Goal: Task Accomplishment & Management: Complete application form

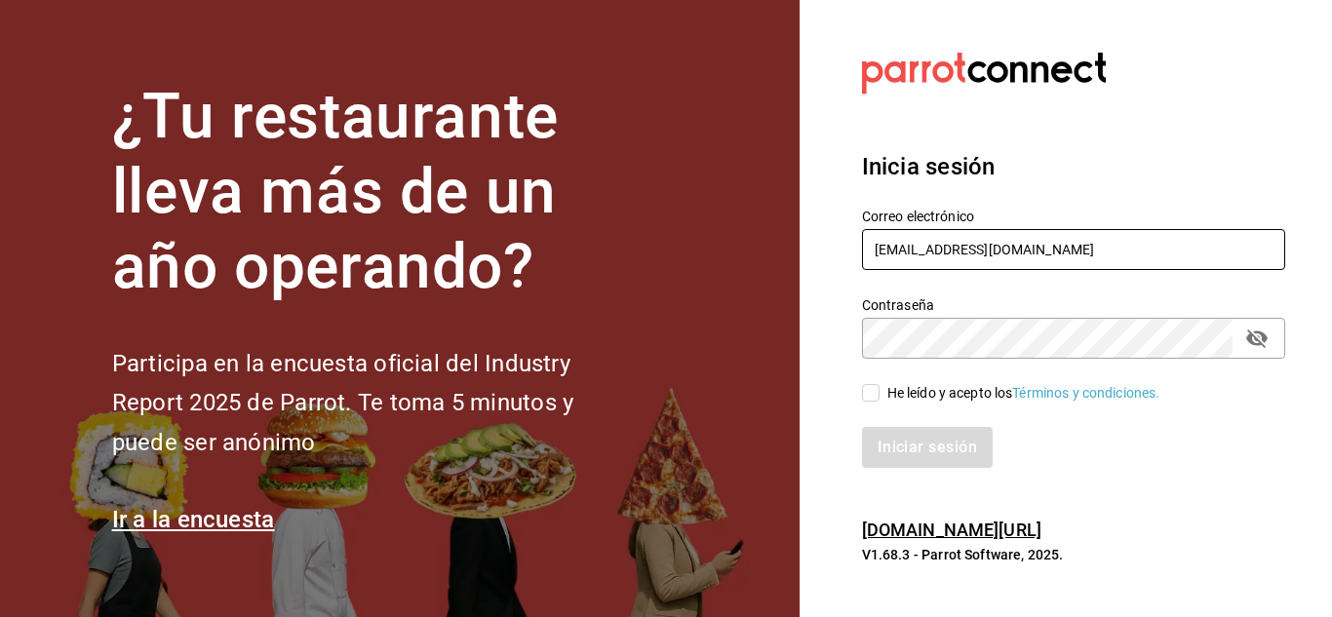
drag, startPoint x: 1034, startPoint y: 250, endPoint x: 864, endPoint y: 257, distance: 169.9
click at [864, 257] on input "[EMAIL_ADDRESS][DOMAIN_NAME]" at bounding box center [1073, 249] width 423 height 41
type input "[EMAIL_ADDRESS][DOMAIN_NAME]"
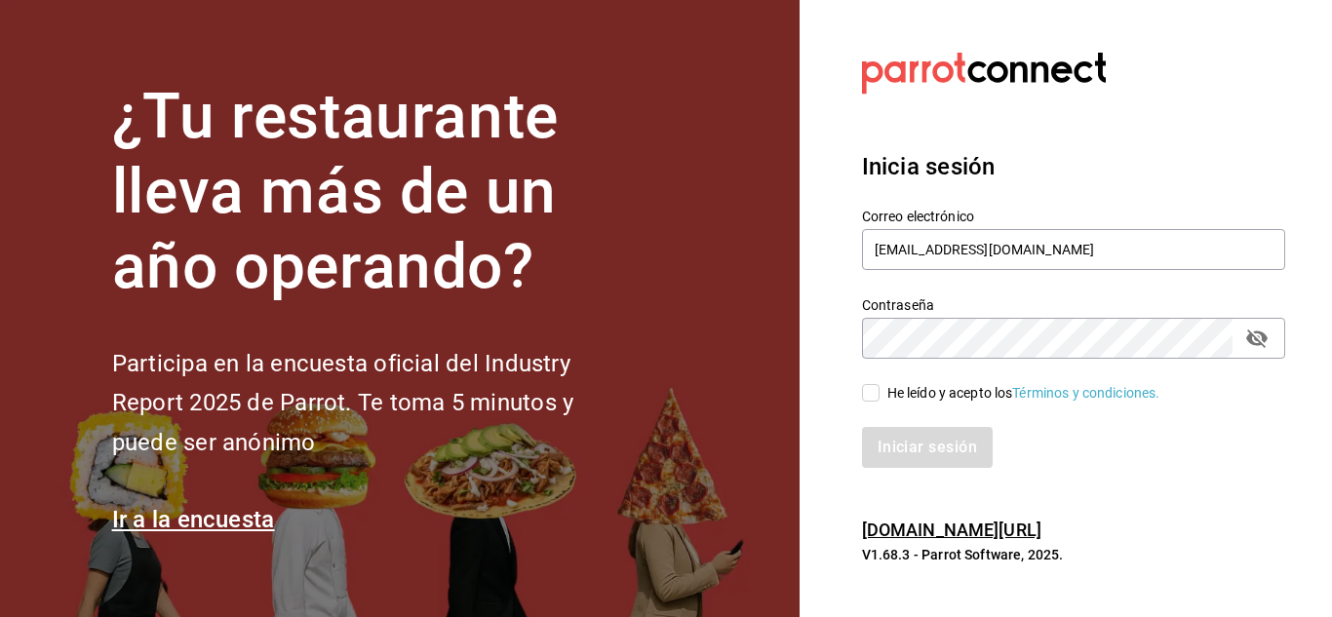
click at [1261, 337] on icon "passwordField" at bounding box center [1256, 338] width 23 height 23
click at [878, 390] on input "He leído y acepto los Términos y condiciones." at bounding box center [871, 393] width 18 height 18
checkbox input "true"
click at [921, 435] on button "Iniciar sesión" at bounding box center [928, 447] width 133 height 41
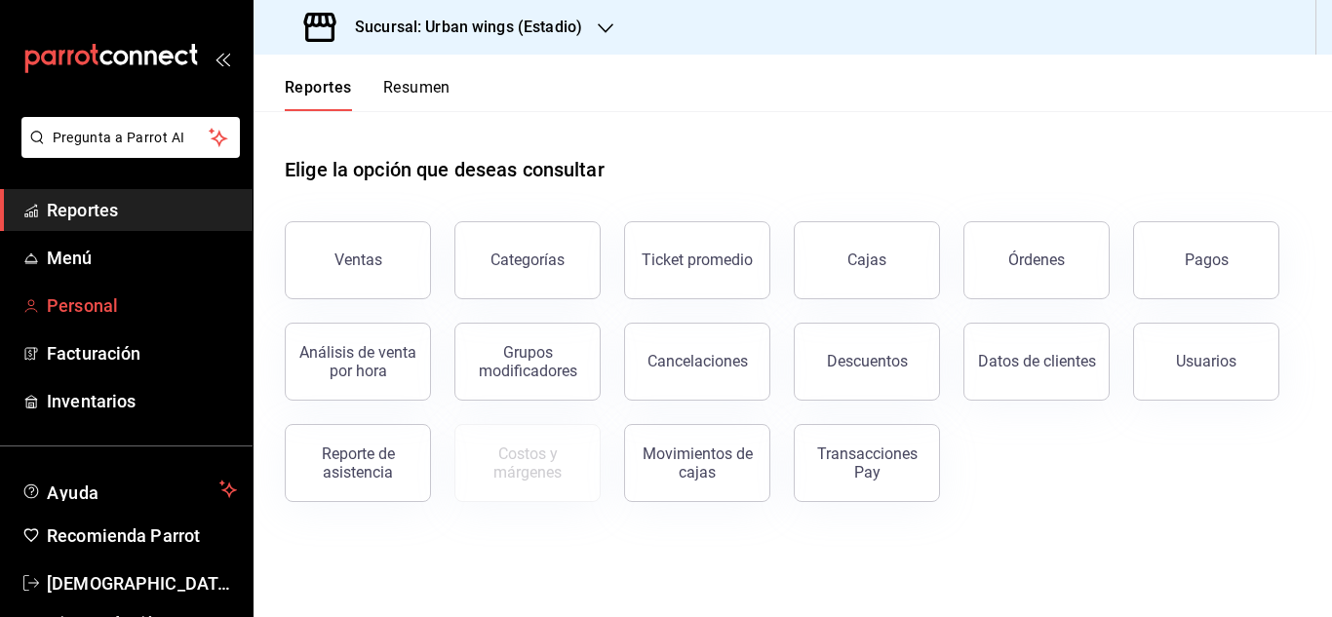
click at [112, 319] on link "Personal" at bounding box center [126, 306] width 253 height 42
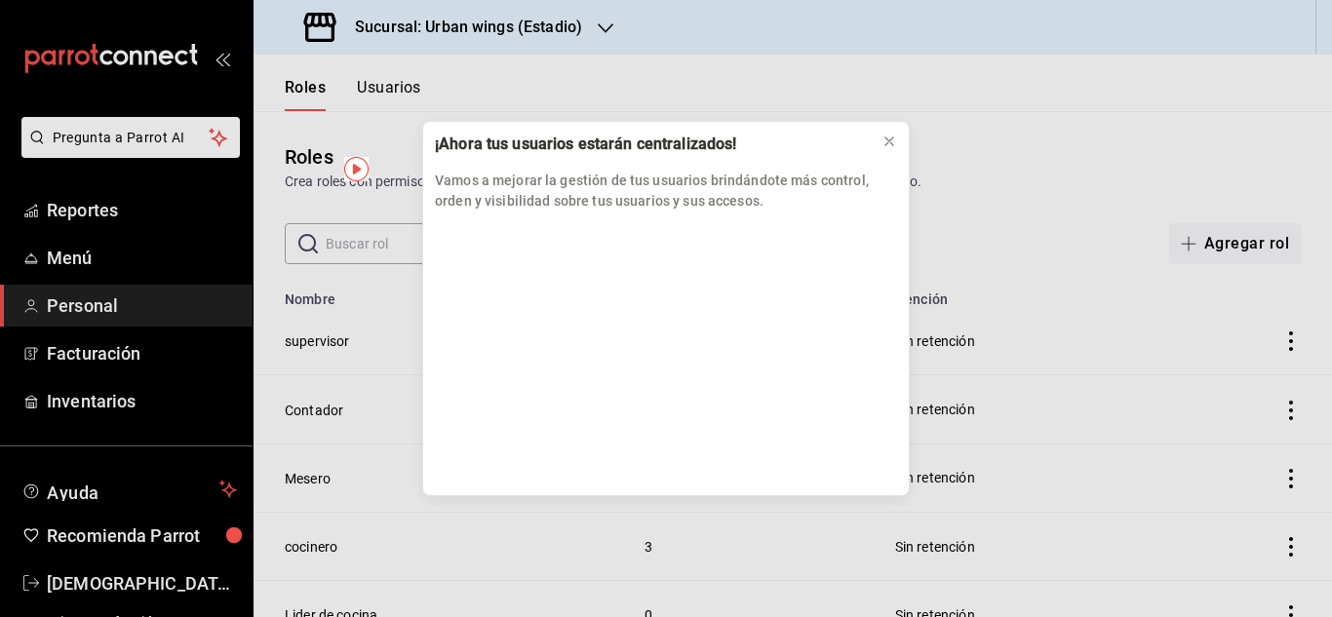
click at [1317, 220] on div "¡Ahora tus usuarios estarán centralizados! Vamos a mejorar la gestión de tus us…" at bounding box center [666, 308] width 1332 height 617
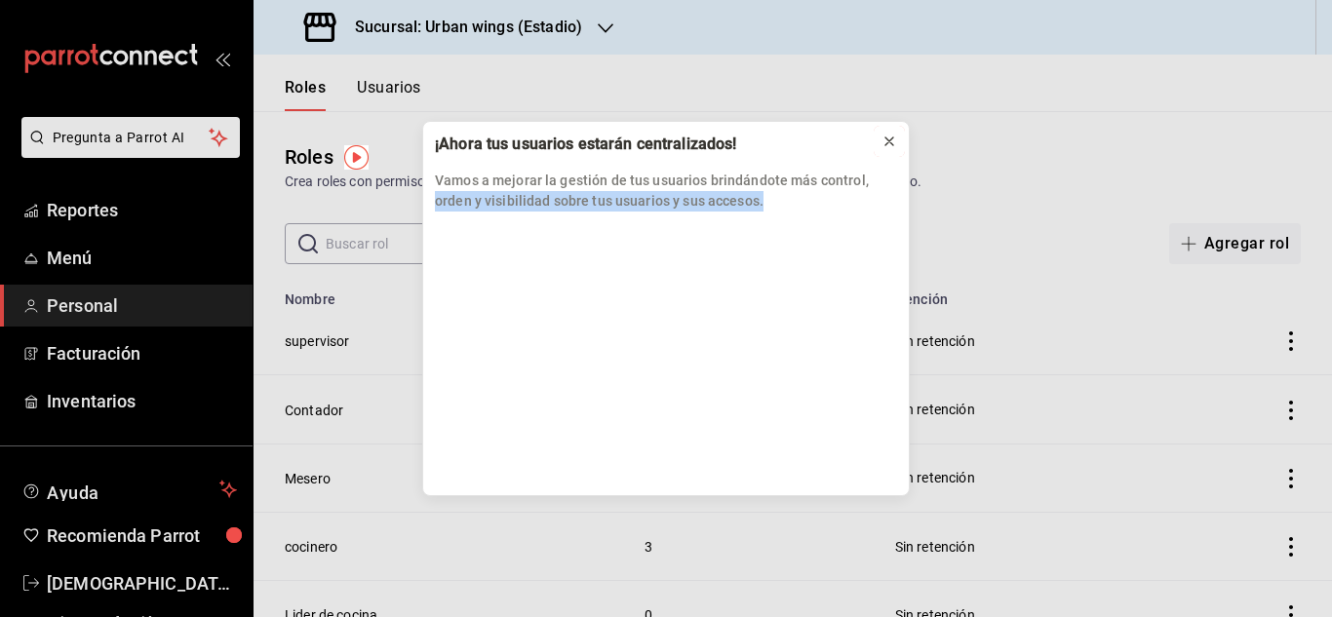
click at [894, 136] on icon at bounding box center [890, 142] width 16 height 16
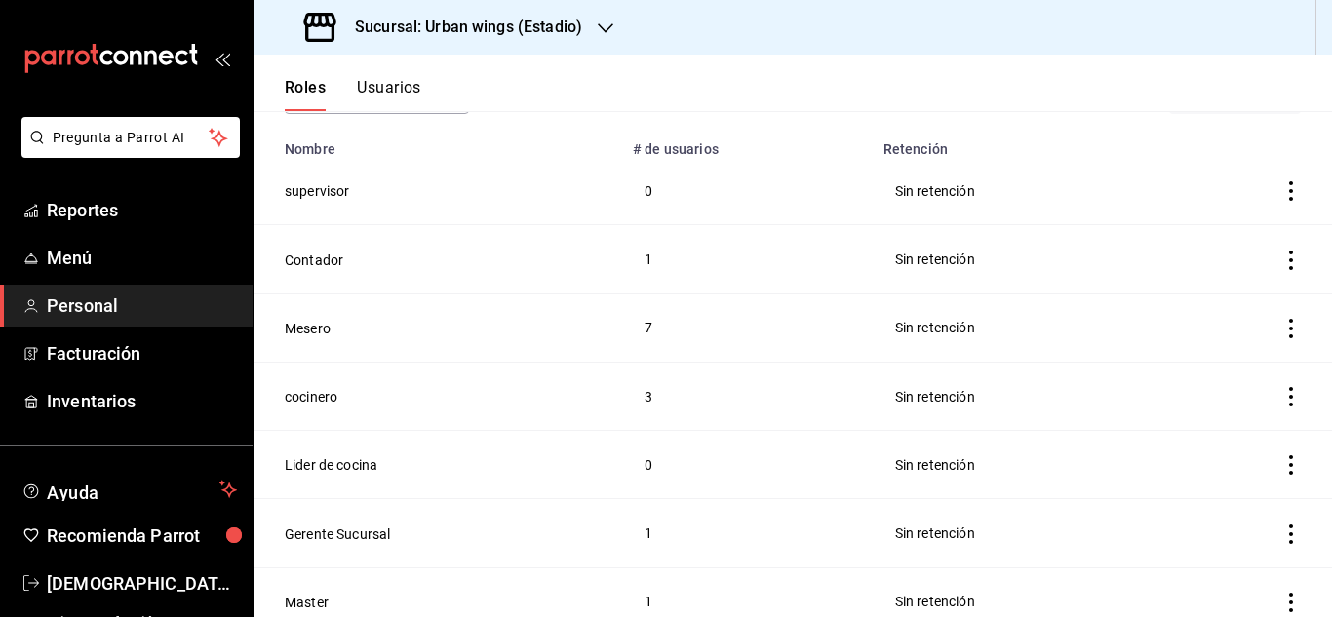
scroll to position [161, 0]
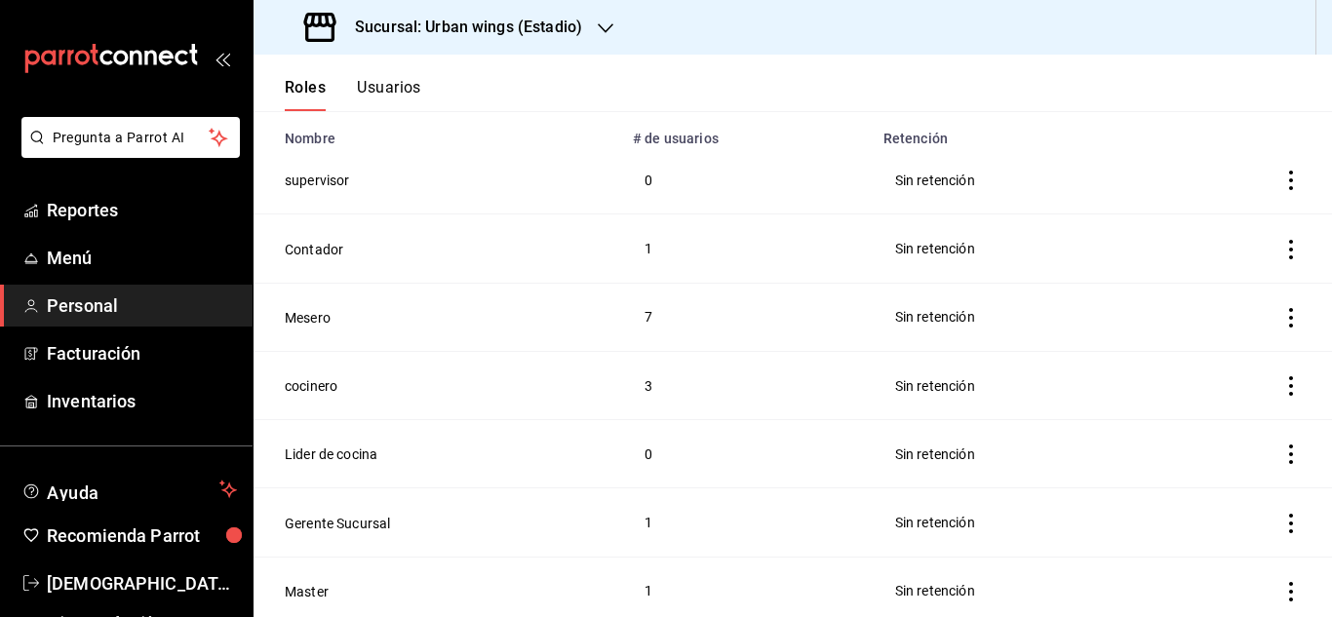
click at [1281, 514] on icon "actions" at bounding box center [1291, 524] width 20 height 20
click at [1065, 508] on div at bounding box center [666, 308] width 1332 height 617
click at [604, 28] on icon "button" at bounding box center [606, 28] width 16 height 16
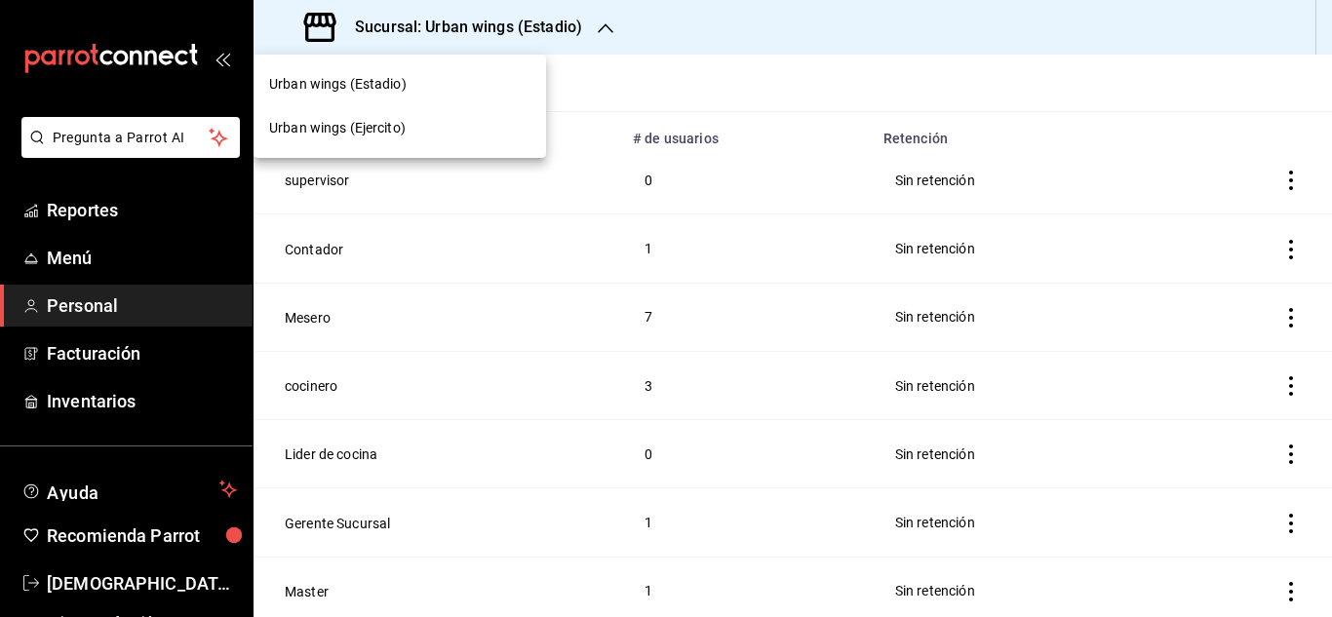
click at [604, 28] on div at bounding box center [666, 308] width 1332 height 617
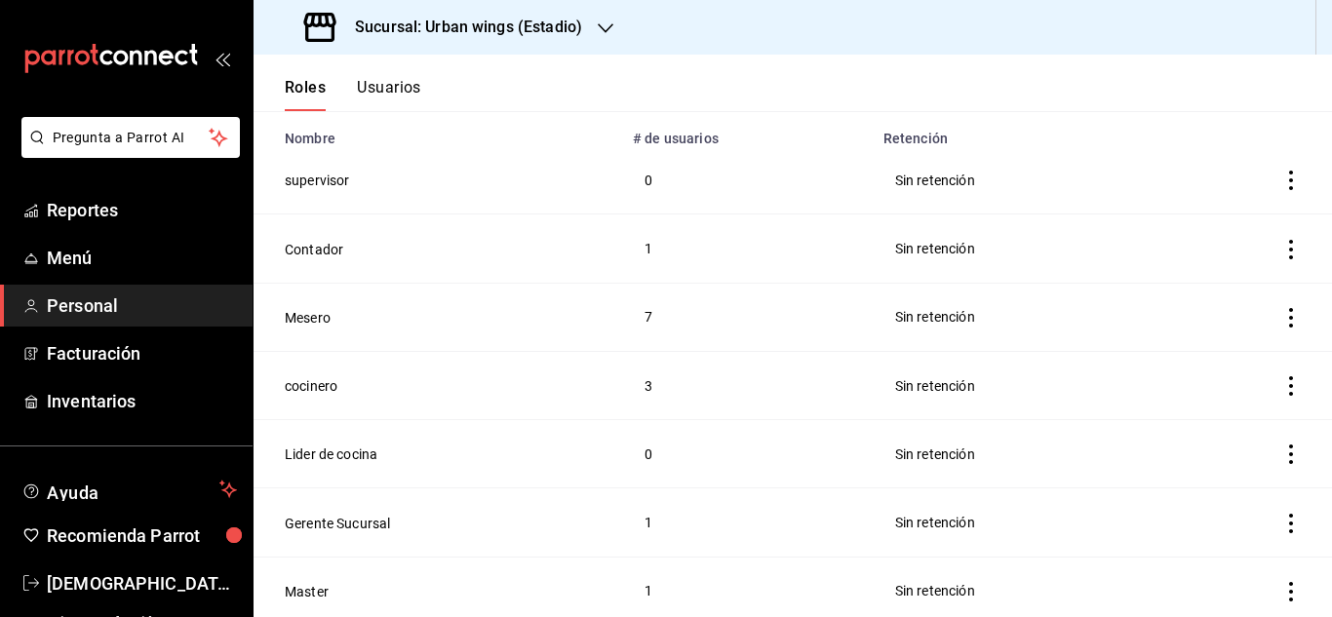
scroll to position [163, 0]
click at [393, 84] on button "Usuarios" at bounding box center [389, 94] width 64 height 33
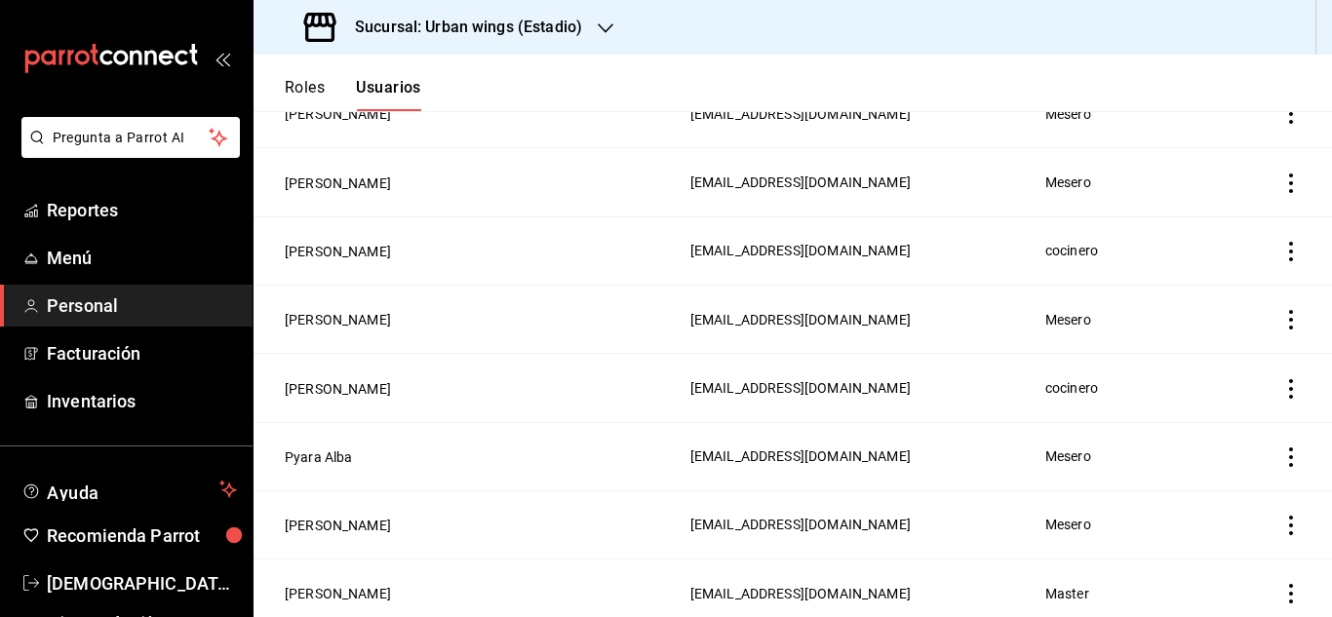
scroll to position [1438, 0]
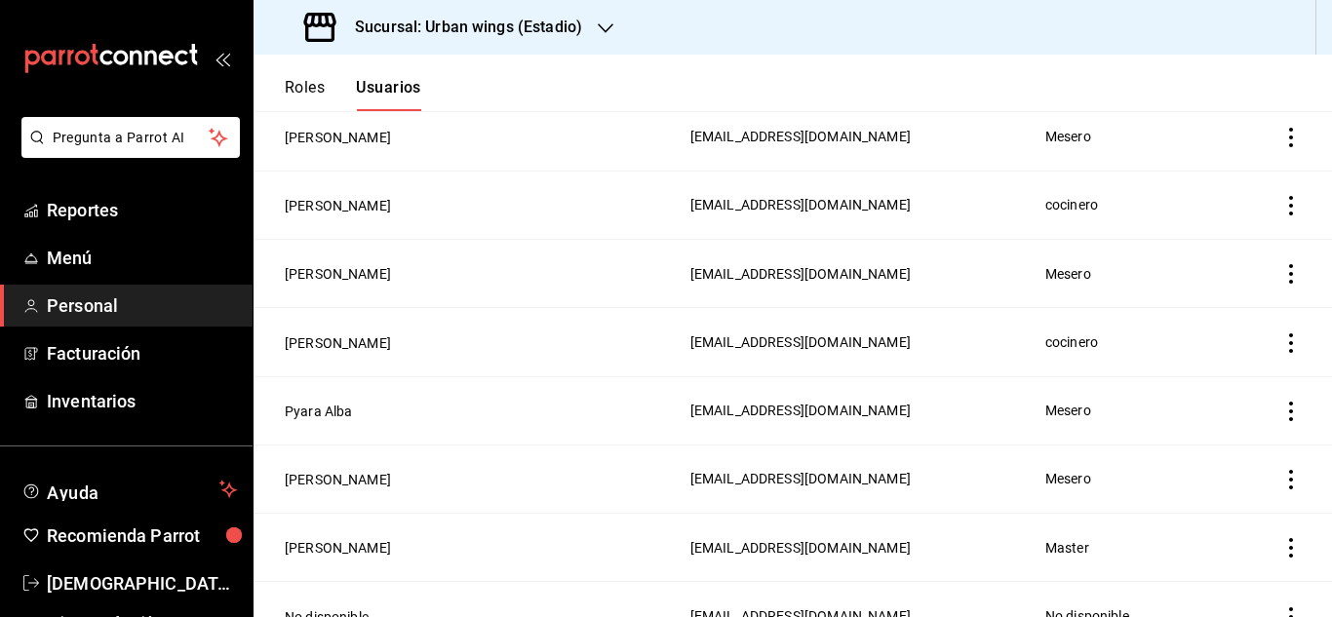
click at [1283, 402] on icon "actions" at bounding box center [1291, 412] width 20 height 20
click at [918, 380] on div at bounding box center [666, 308] width 1332 height 617
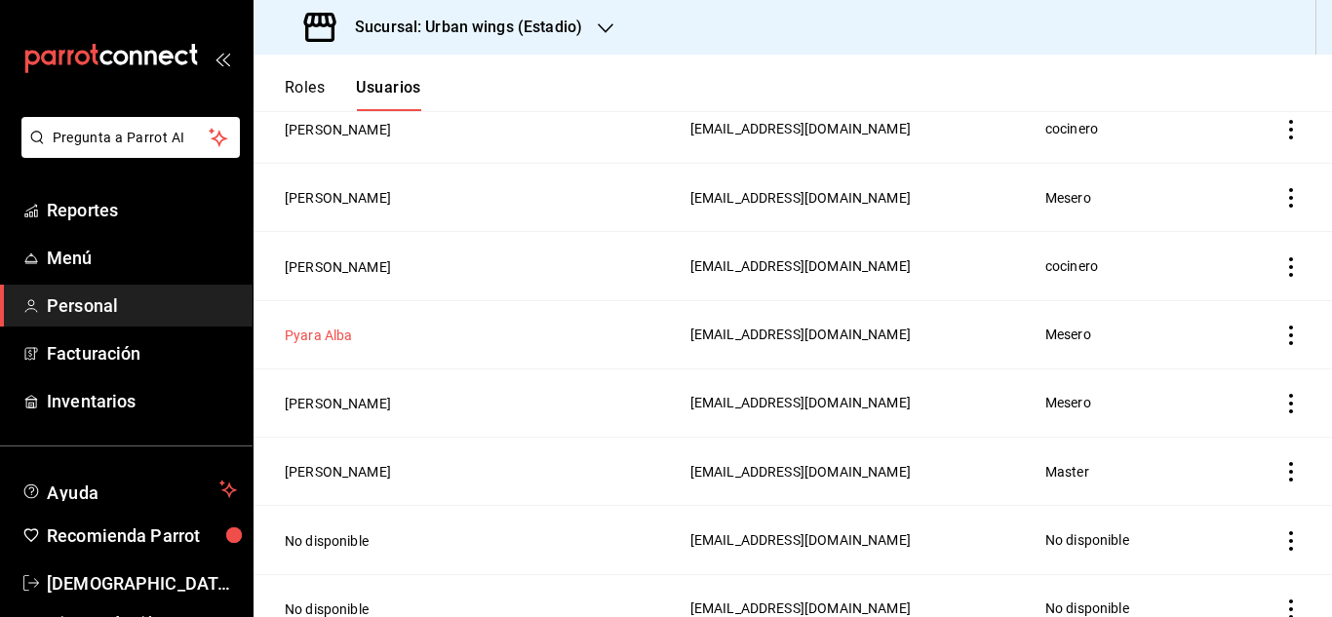
click at [321, 326] on button "Pyara Alba" at bounding box center [319, 336] width 68 height 20
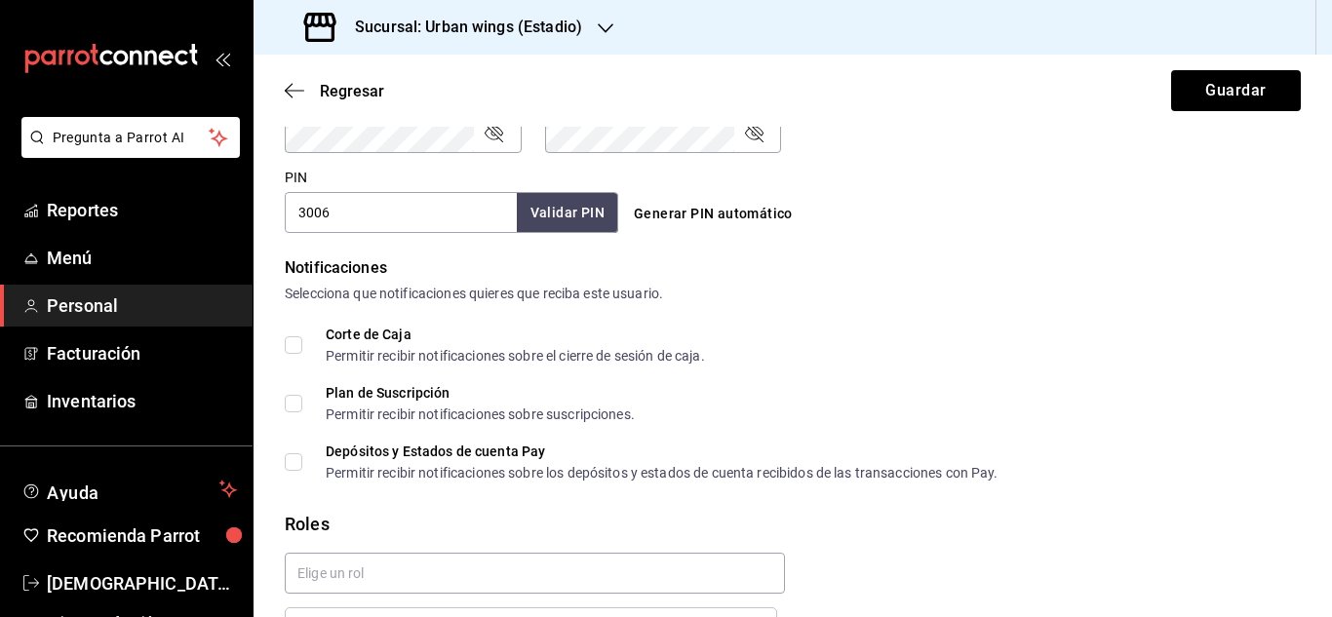
scroll to position [1005, 0]
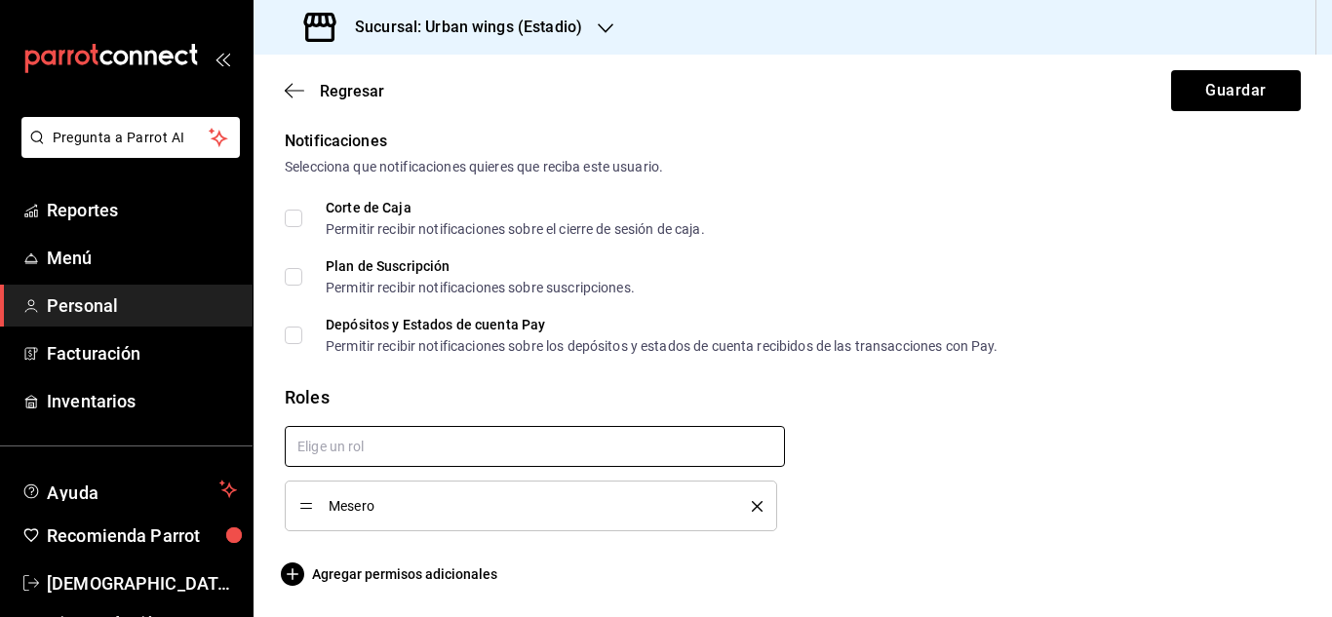
click at [343, 450] on input "text" at bounding box center [535, 446] width 500 height 41
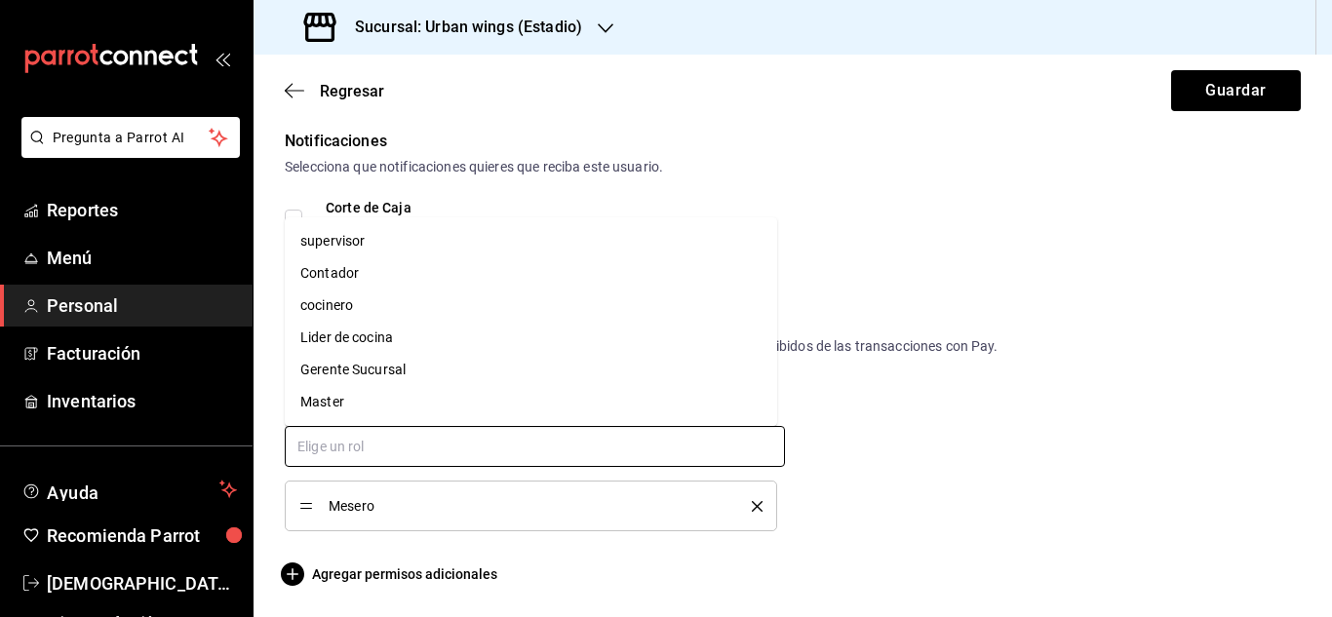
click at [335, 359] on li "Gerente Sucursal" at bounding box center [531, 370] width 492 height 32
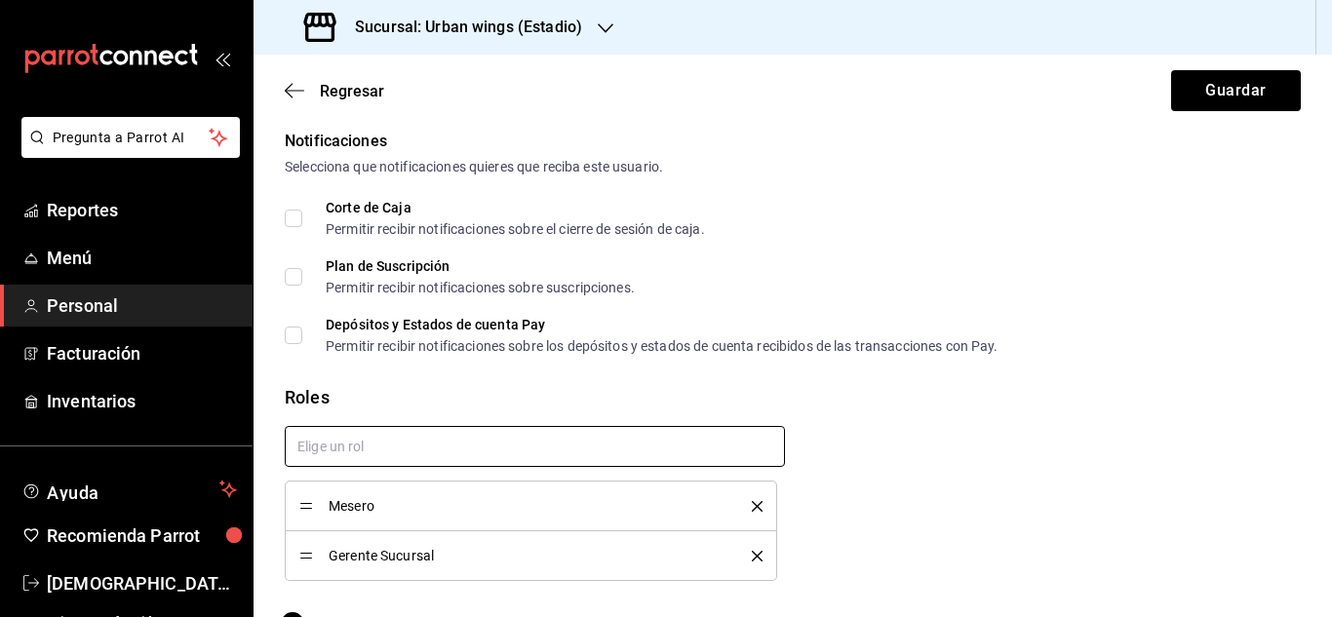
checkbox input "true"
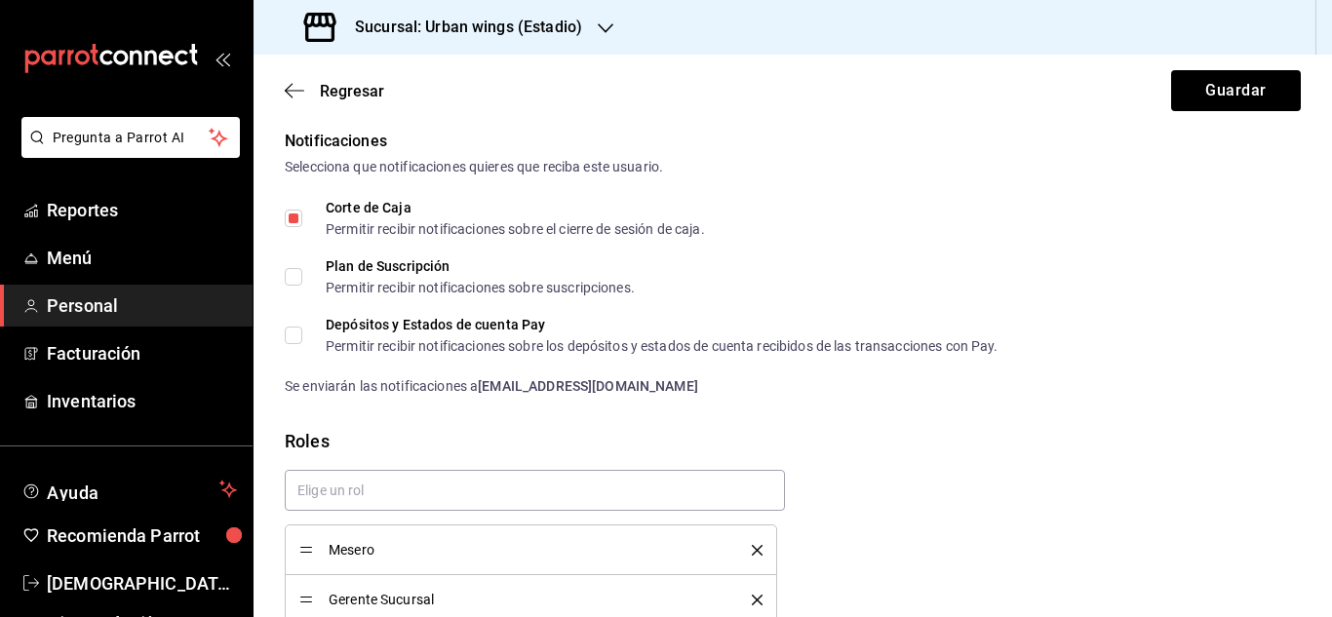
click at [752, 549] on icon "delete" at bounding box center [757, 550] width 11 height 11
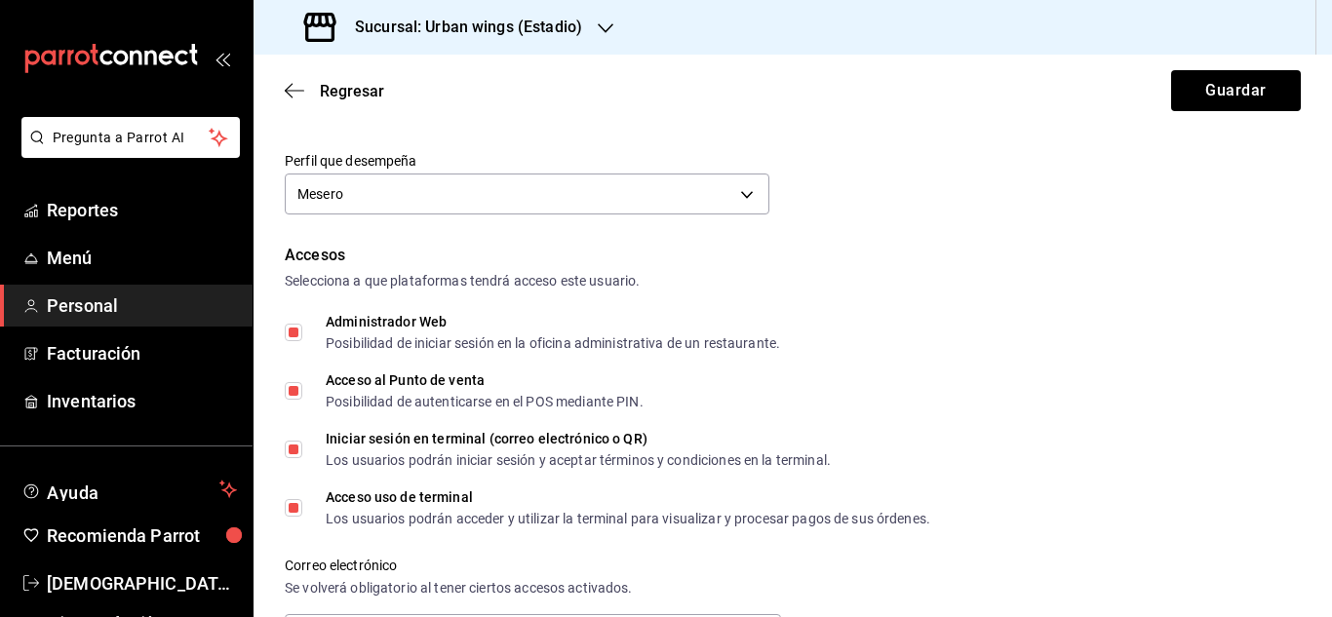
scroll to position [250, 0]
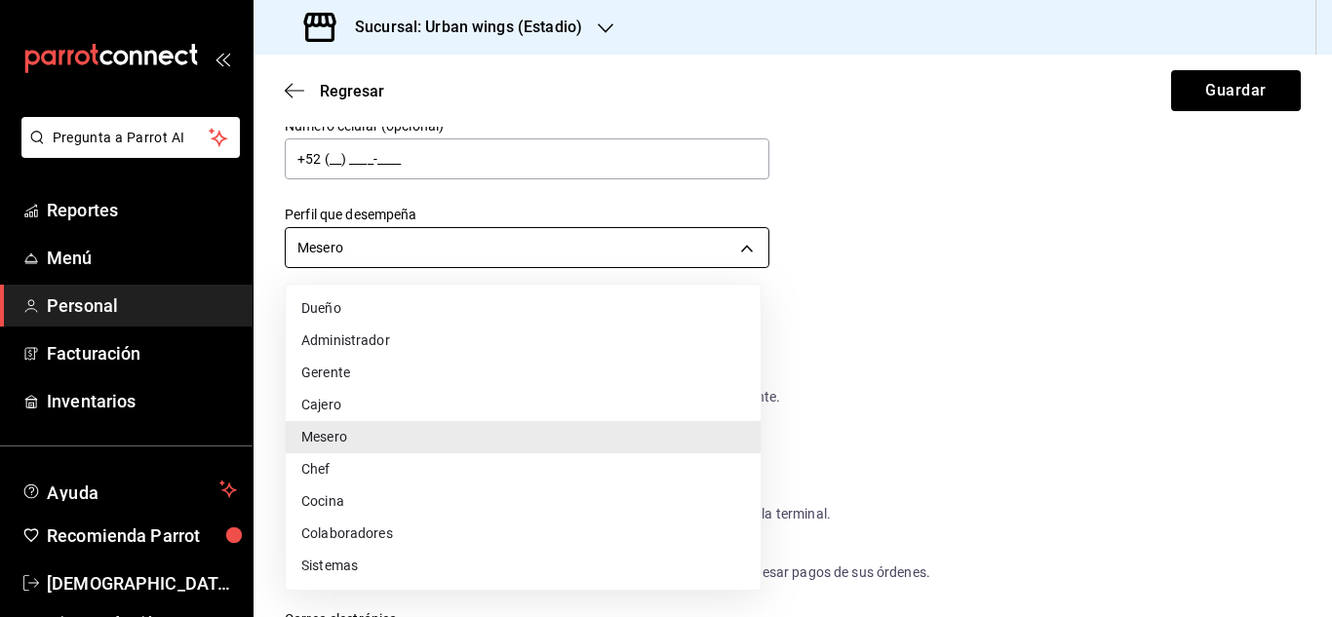
click at [731, 256] on body "Pregunta a Parrot AI Reportes Menú Personal Facturación Inventarios Ayuda Recom…" at bounding box center [666, 308] width 1332 height 617
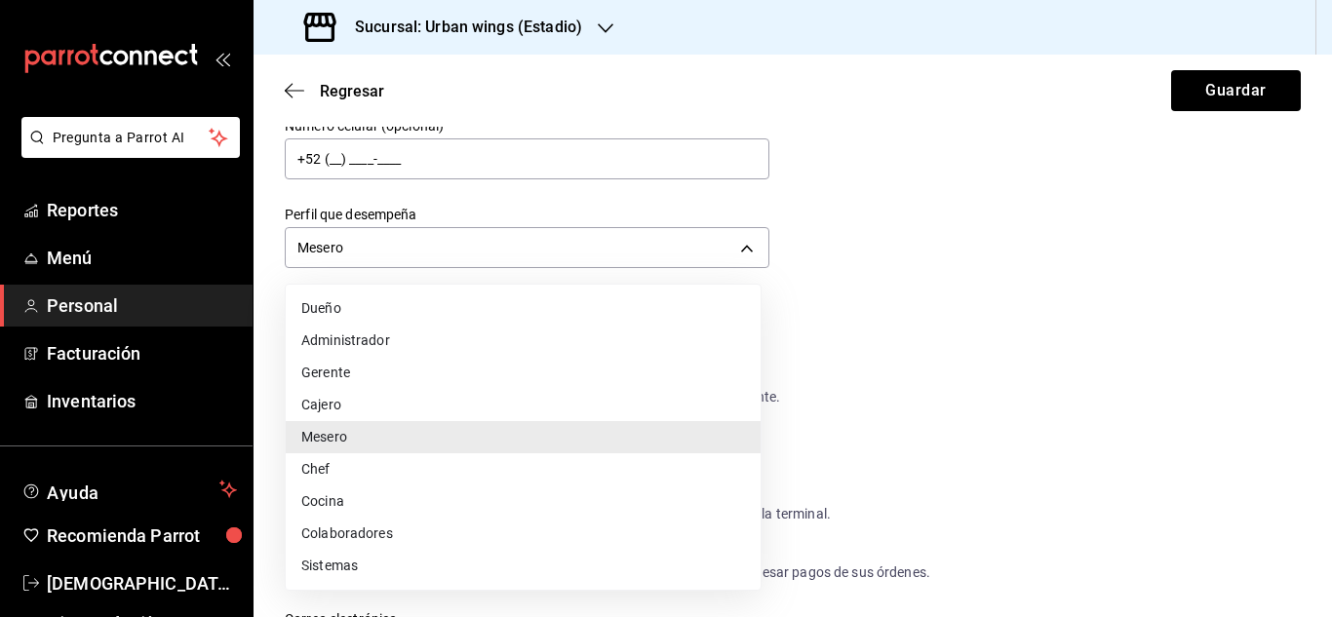
click at [417, 372] on li "Gerente" at bounding box center [523, 373] width 475 height 32
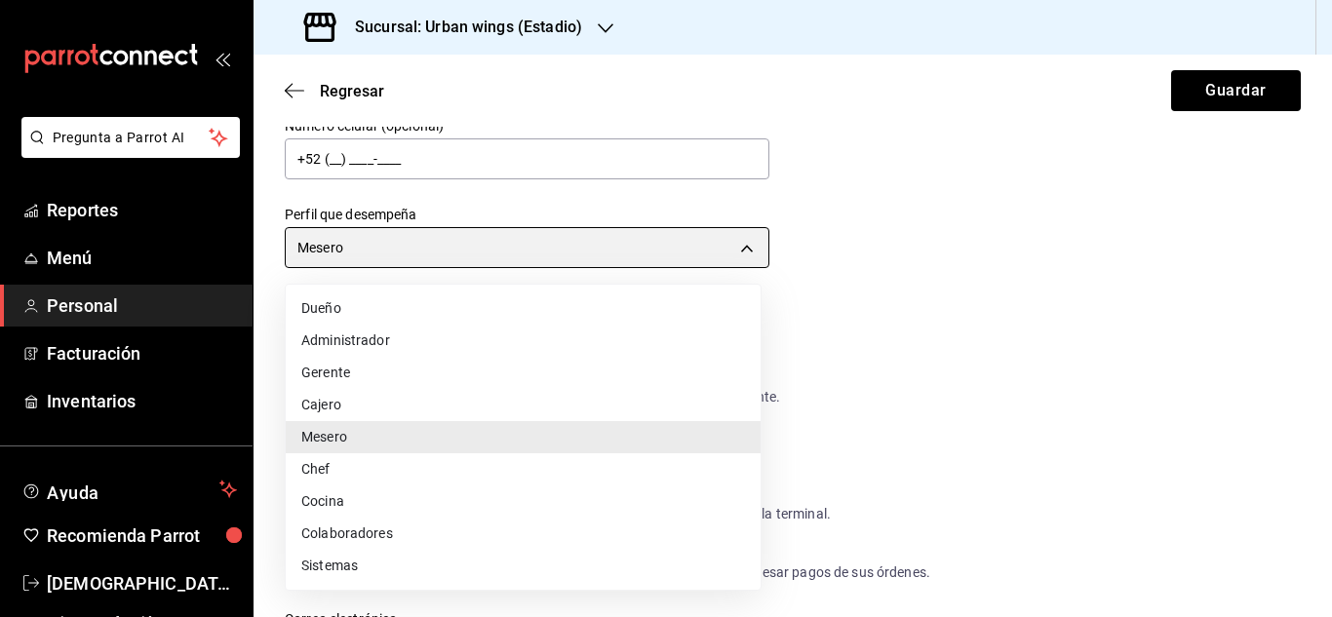
type input "MANAGER"
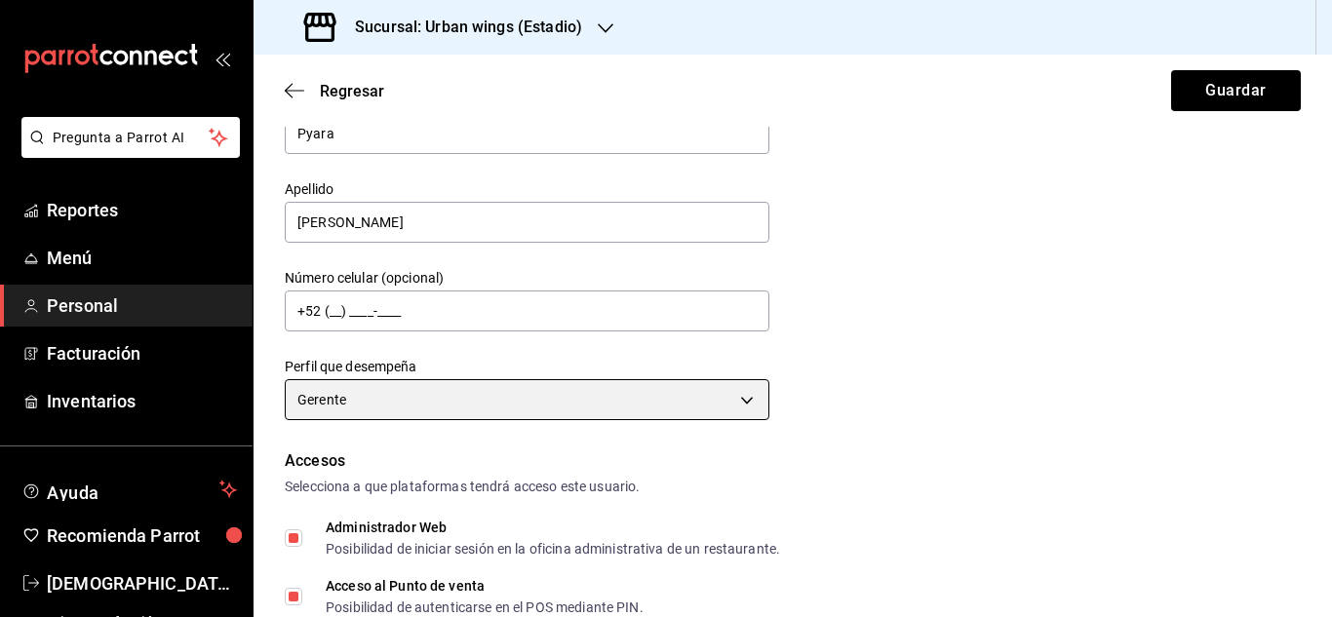
scroll to position [0, 0]
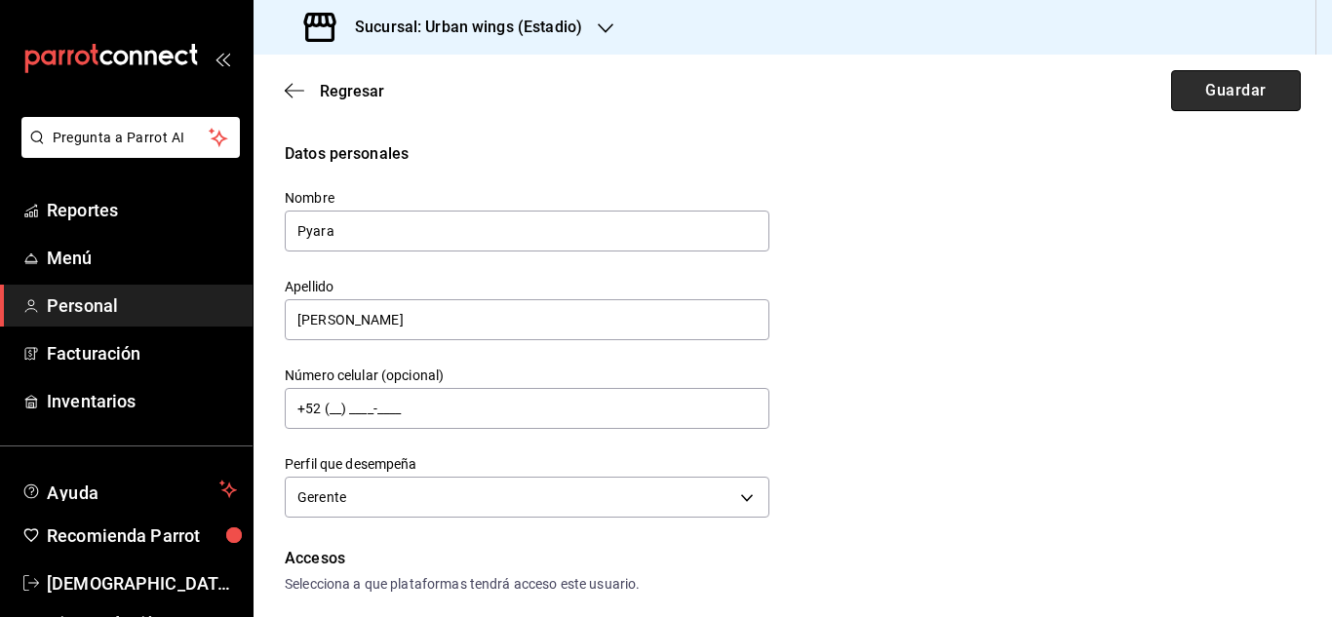
click at [1229, 93] on button "Guardar" at bounding box center [1236, 90] width 130 height 41
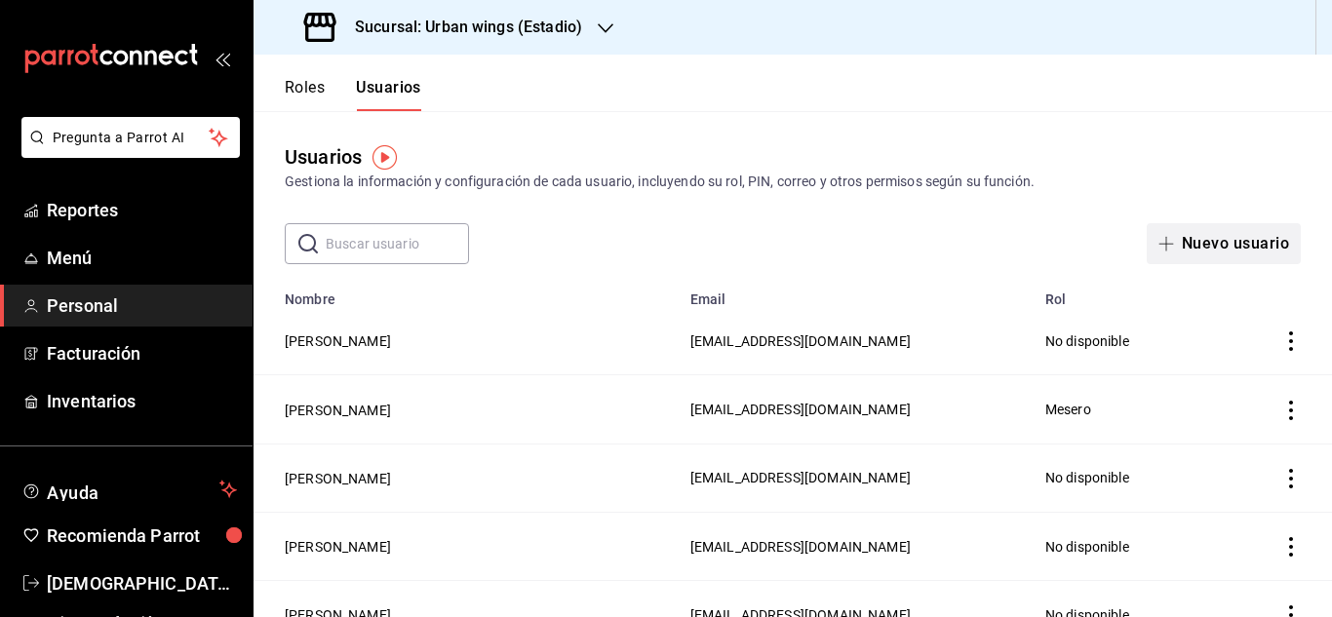
click at [1221, 247] on button "Nuevo usuario" at bounding box center [1224, 243] width 154 height 41
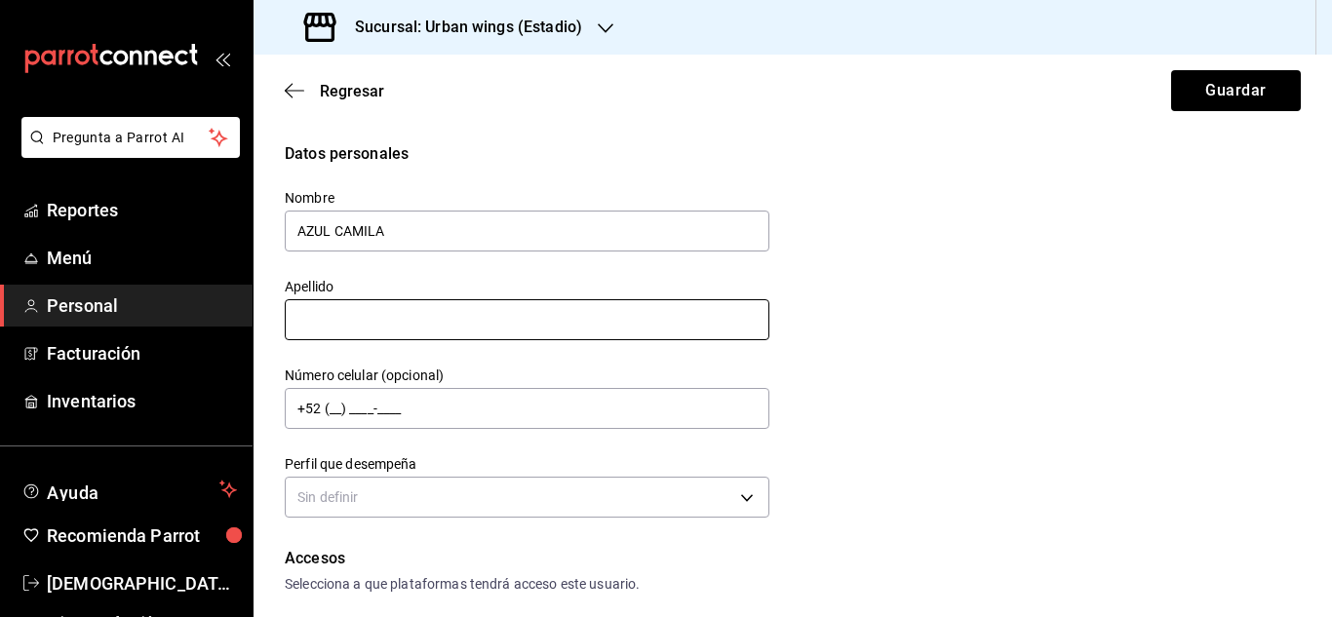
type input "AZUL CAMILA"
click at [603, 318] on input "text" at bounding box center [527, 319] width 485 height 41
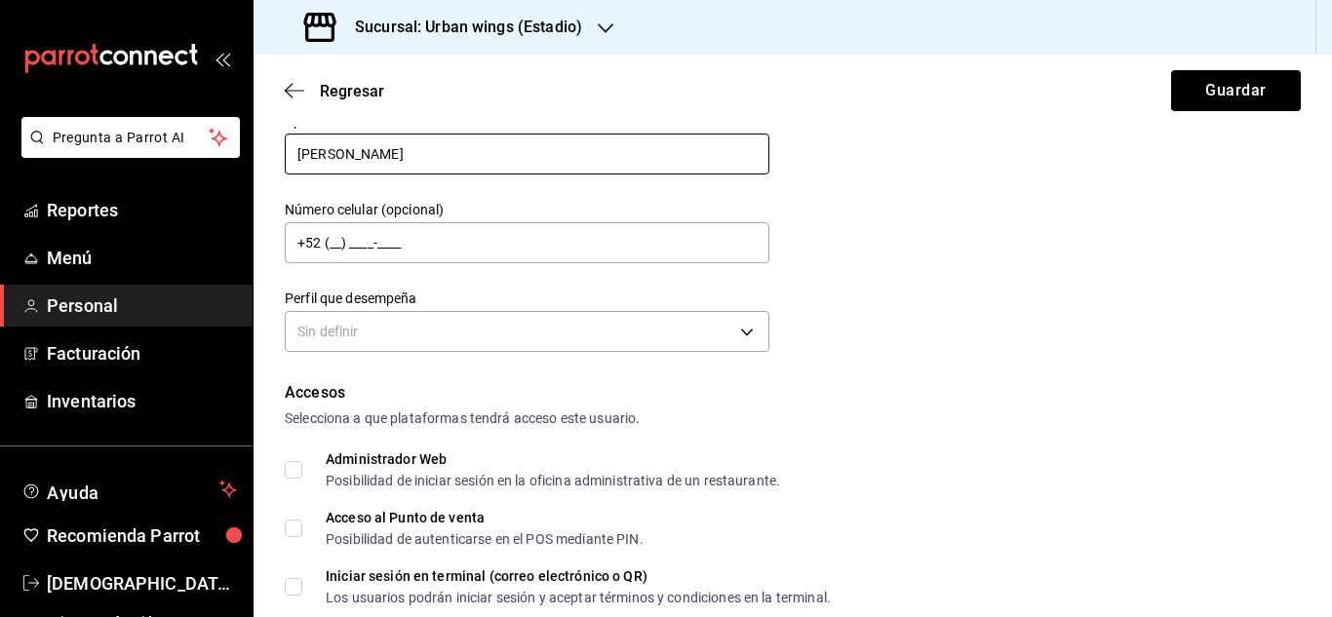
scroll to position [202, 0]
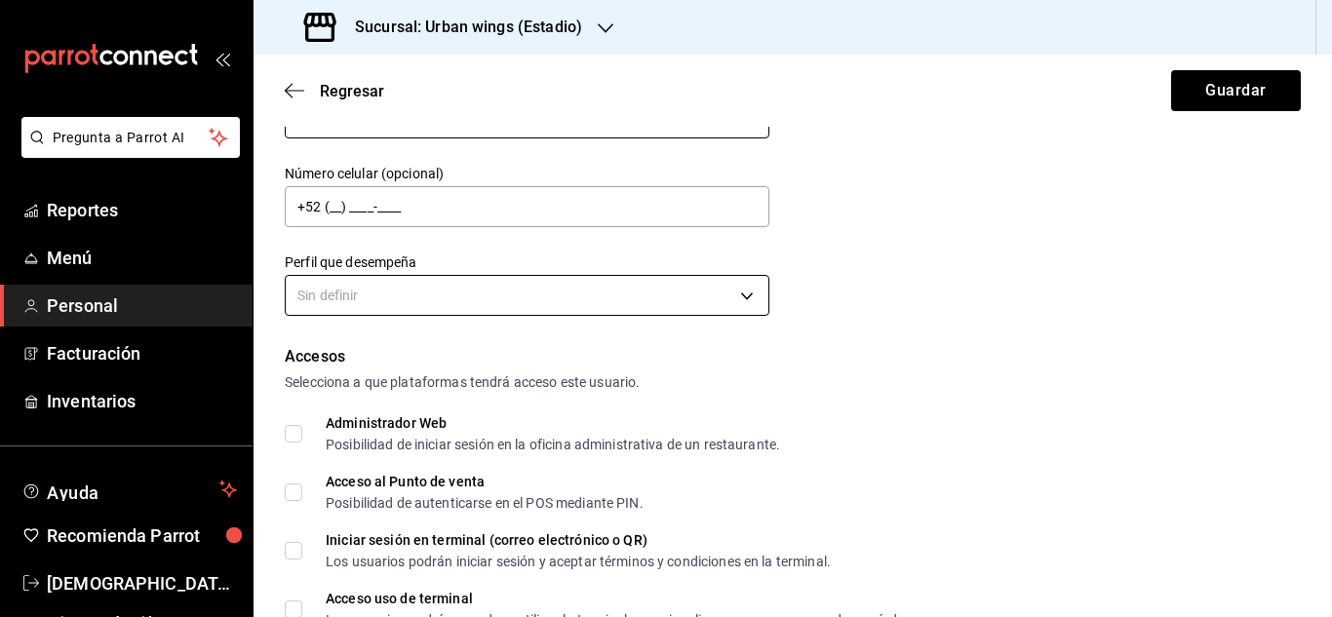
type input "[PERSON_NAME]"
click at [738, 302] on body "Pregunta a Parrot AI Reportes Menú Personal Facturación Inventarios Ayuda Recom…" at bounding box center [666, 308] width 1332 height 617
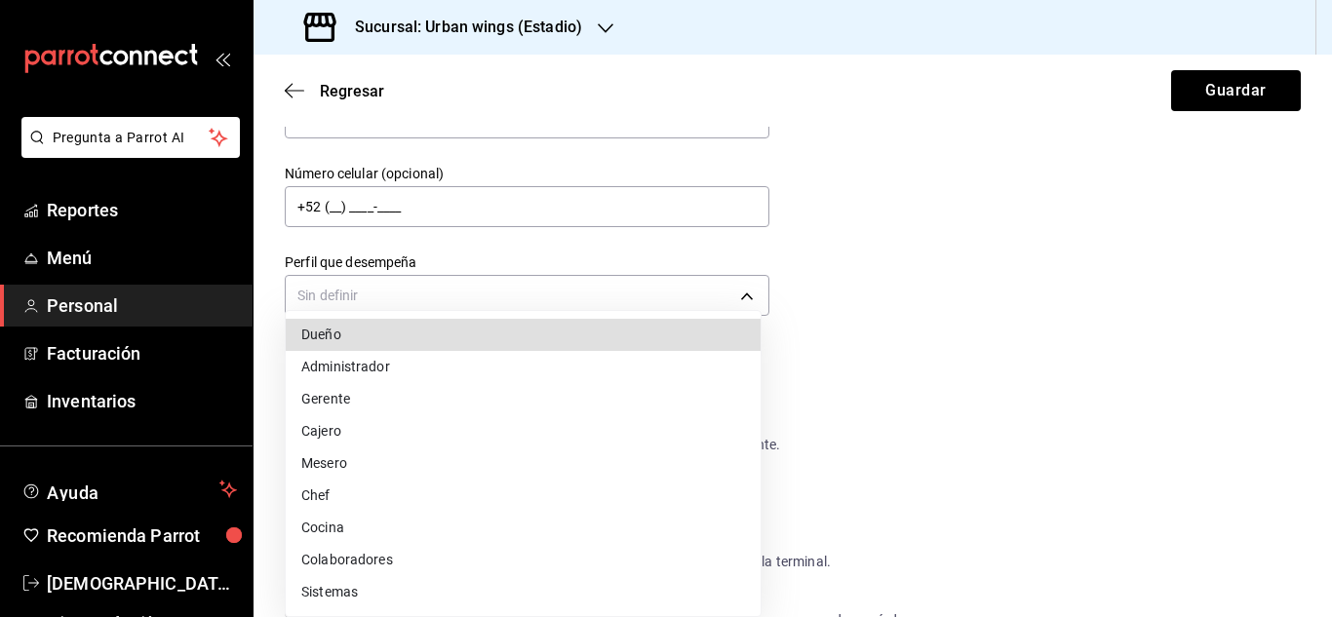
click at [379, 469] on li "Mesero" at bounding box center [523, 464] width 475 height 32
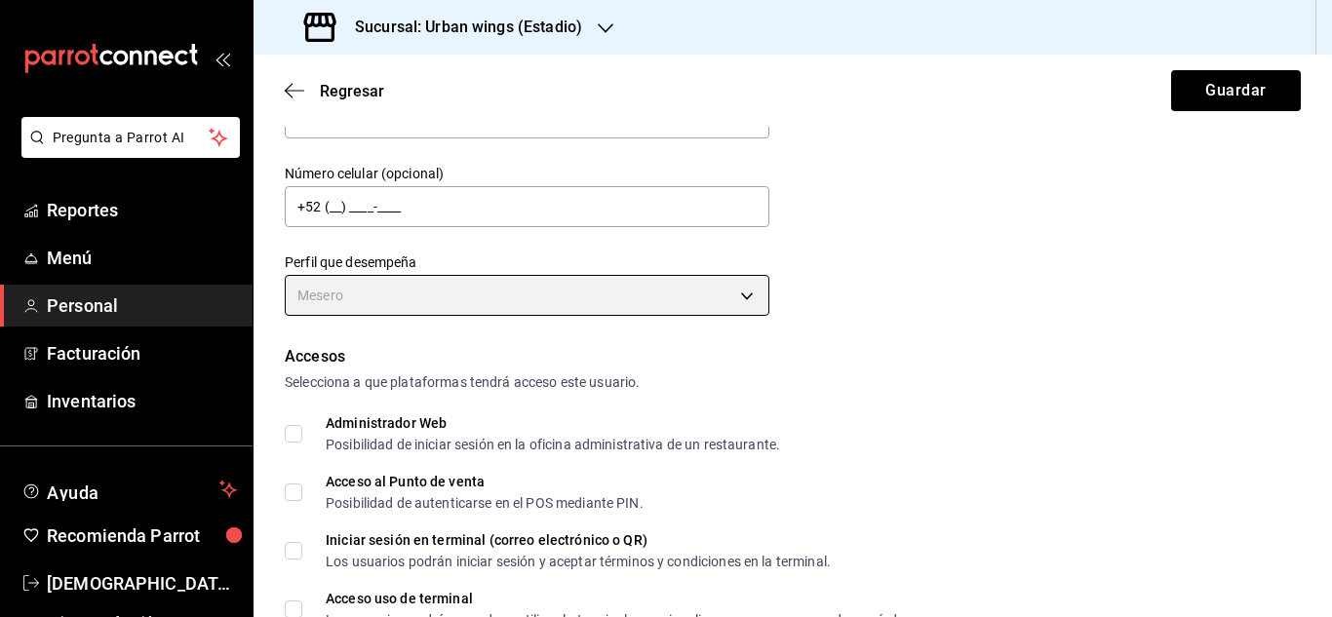
type input "WAITER"
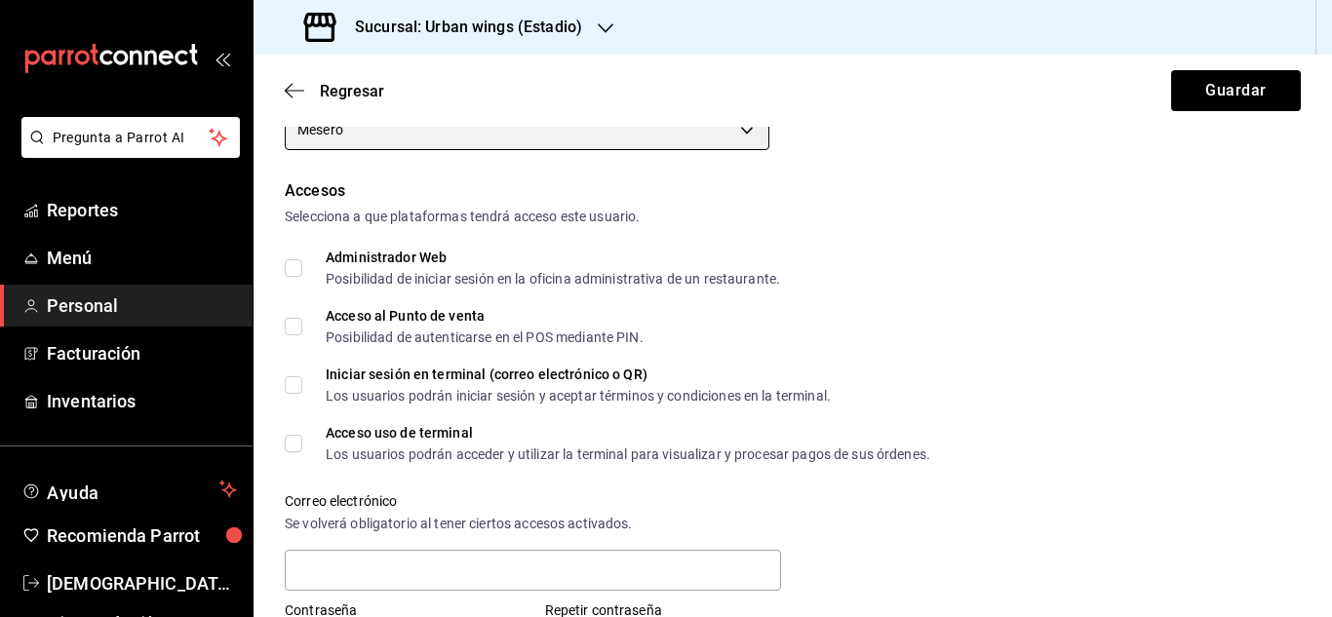
scroll to position [363, 0]
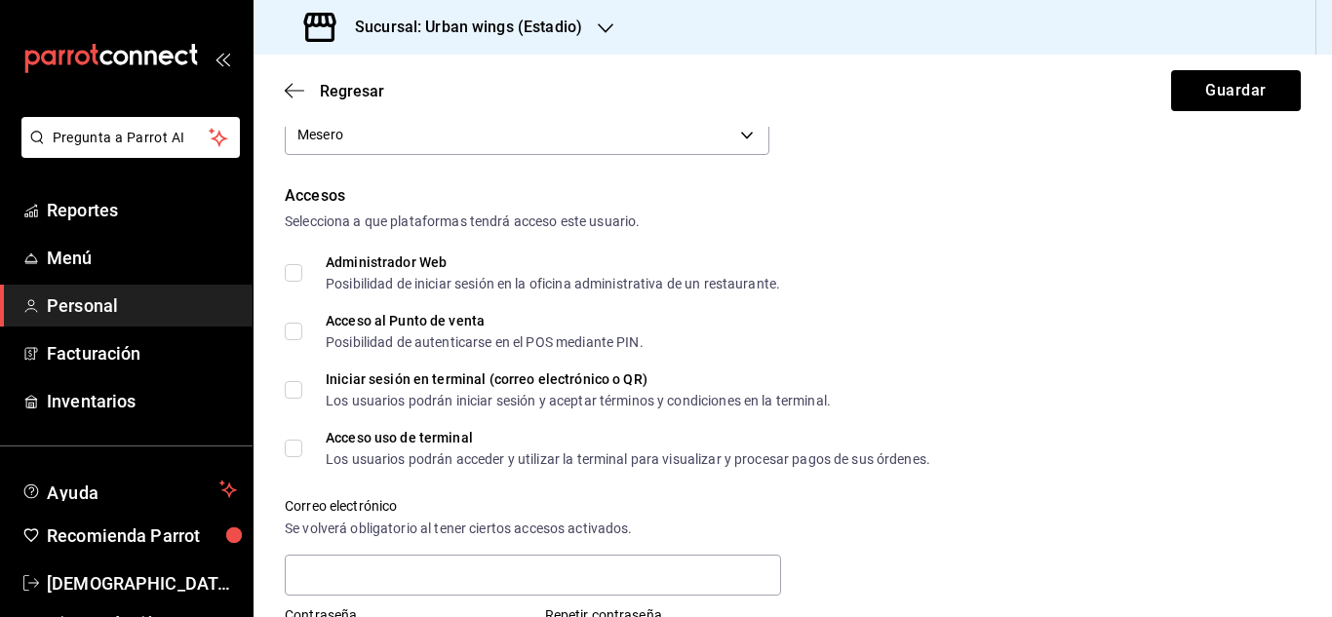
click at [301, 328] on input "Acceso al Punto de venta Posibilidad de autenticarse en el POS mediante PIN." at bounding box center [294, 332] width 18 height 18
checkbox input "true"
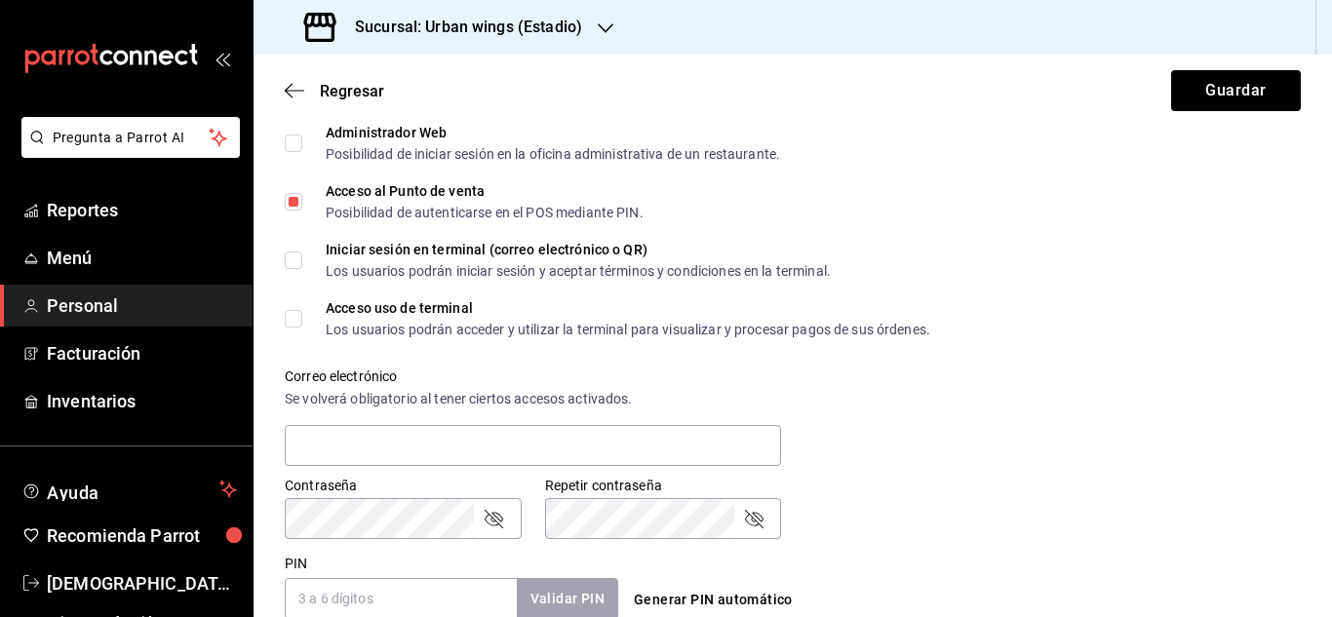
scroll to position [493, 0]
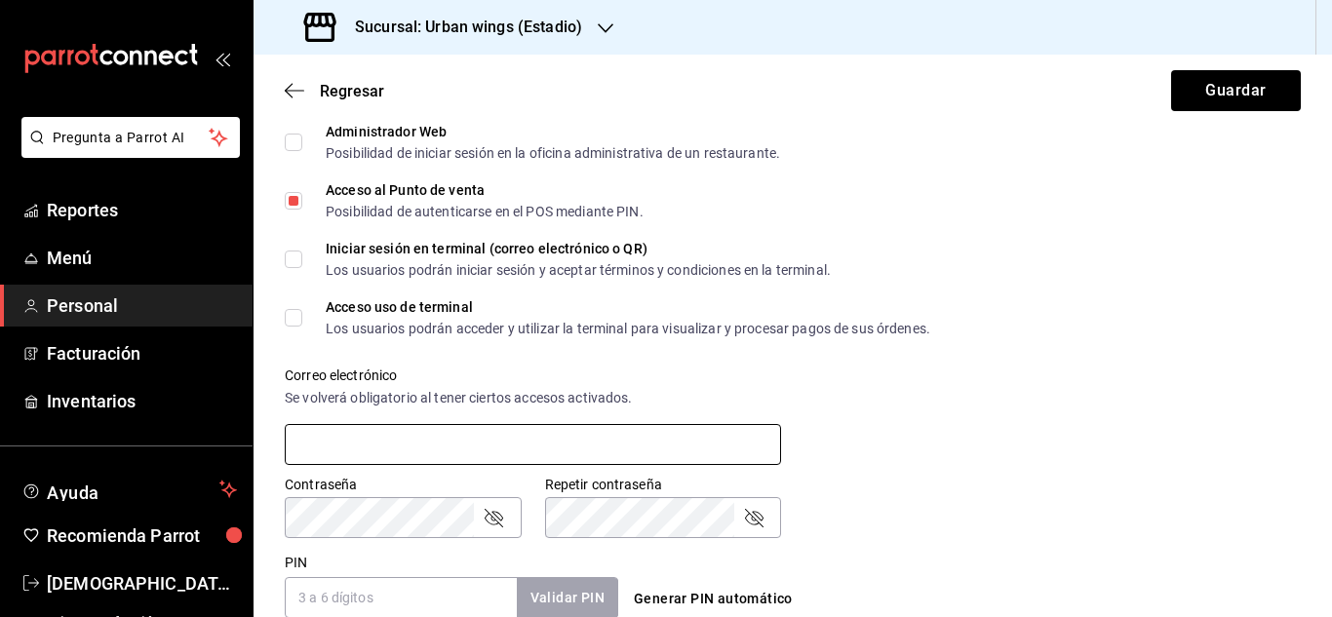
click at [490, 443] on input "text" at bounding box center [533, 444] width 496 height 41
type input "C"
click at [490, 443] on input "cami" at bounding box center [533, 444] width 496 height 41
click at [1171, 70] on button "Guardar" at bounding box center [1236, 90] width 130 height 41
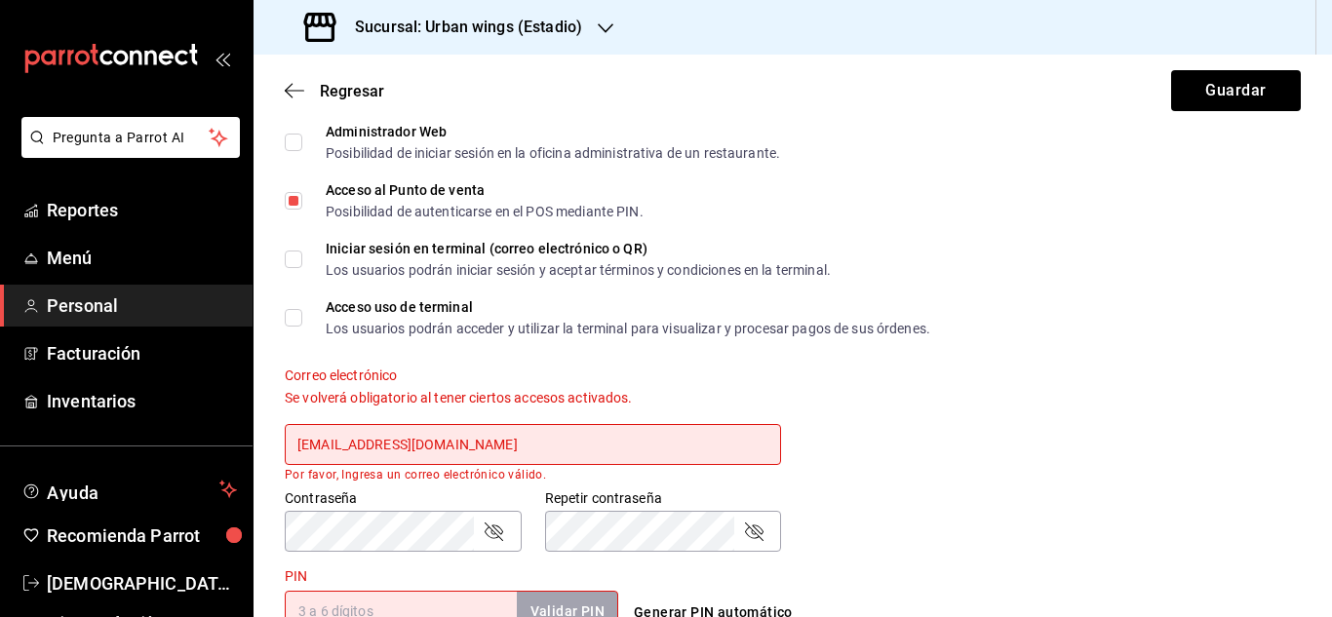
type input "[EMAIL_ADDRESS][DOMAIN_NAME]"
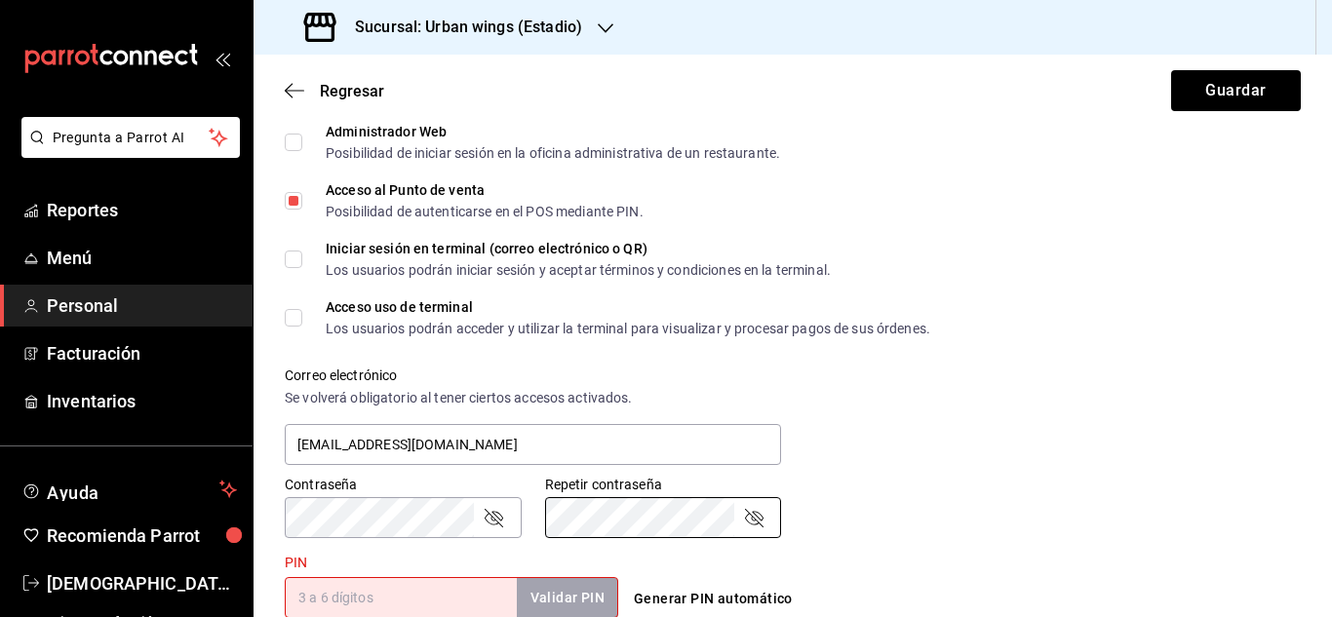
click at [380, 605] on input "PIN" at bounding box center [401, 597] width 232 height 41
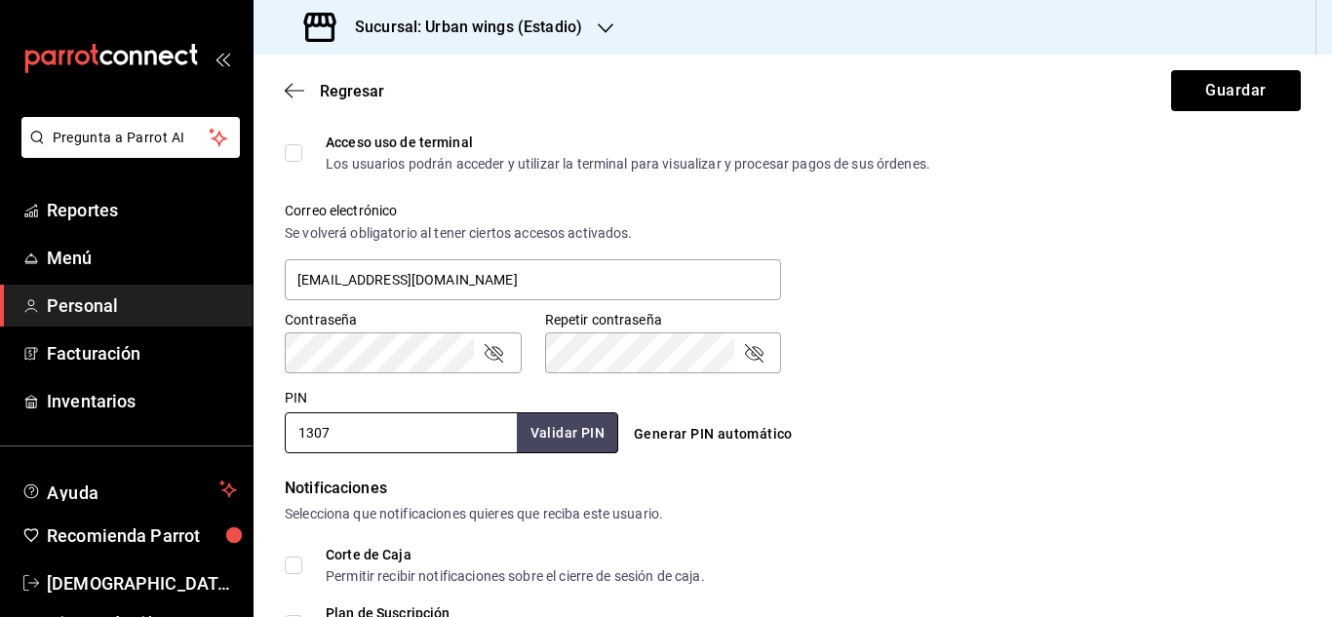
scroll to position [694, 0]
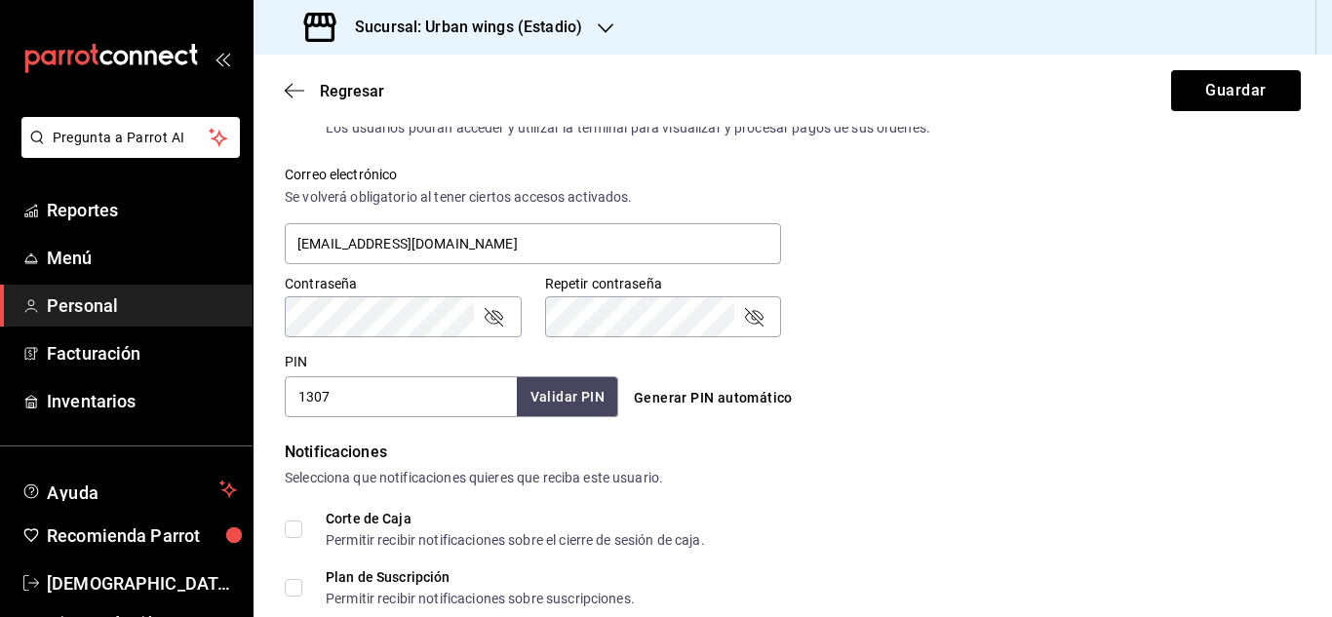
type input "1307"
click at [596, 405] on button "Validar PIN" at bounding box center [566, 397] width 103 height 42
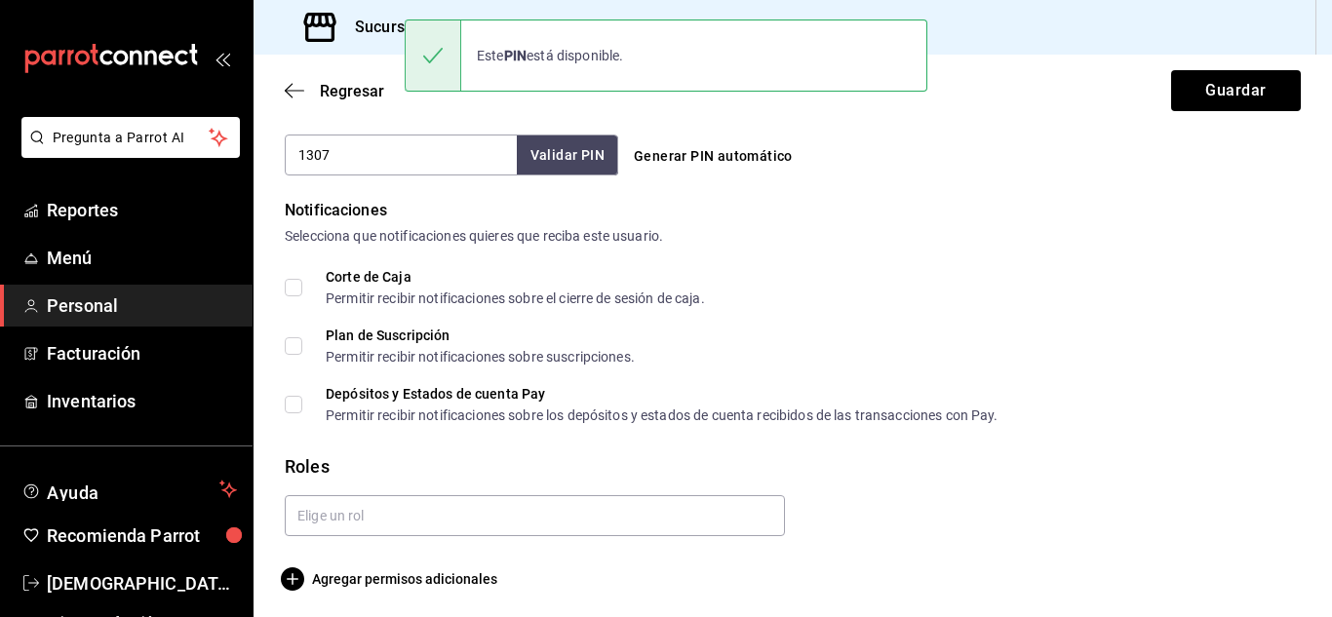
scroll to position [941, 0]
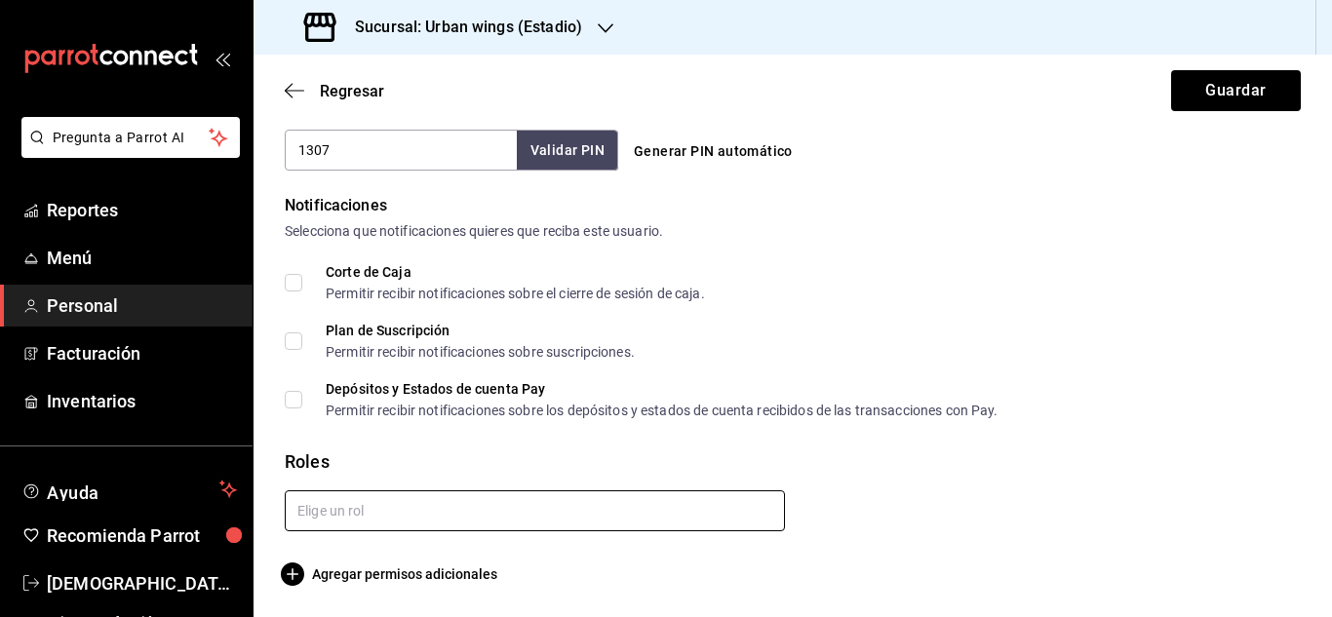
click at [334, 511] on input "text" at bounding box center [535, 511] width 500 height 41
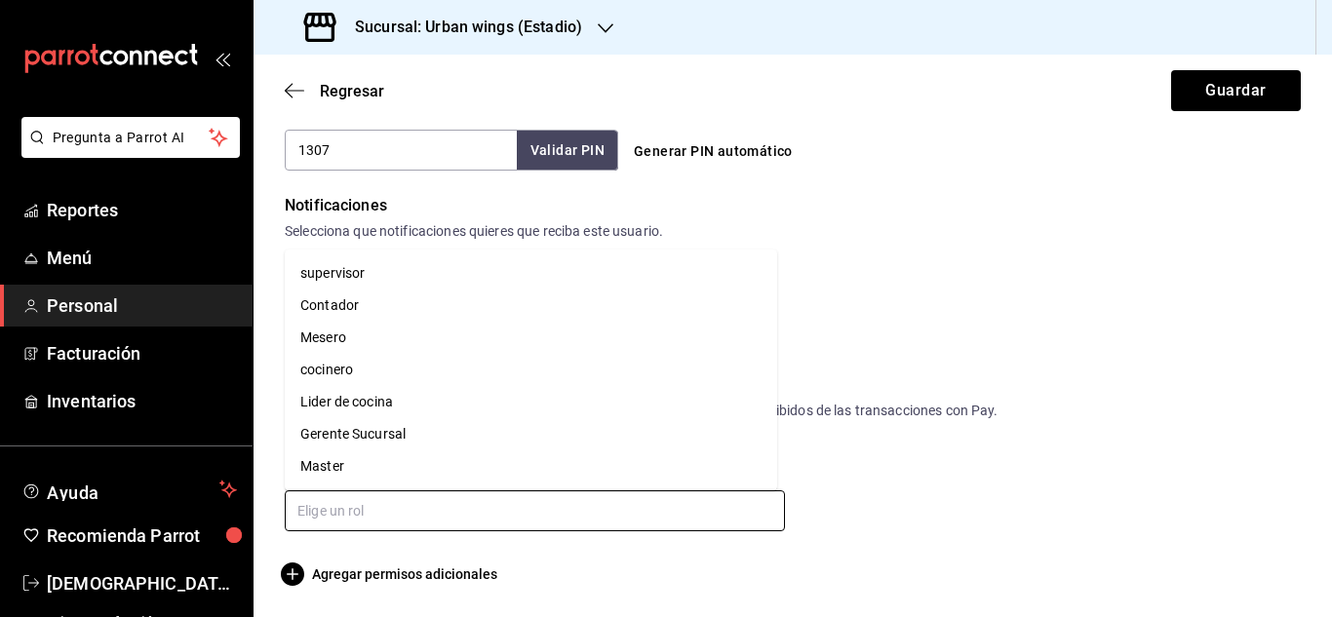
click at [358, 334] on li "Mesero" at bounding box center [531, 338] width 492 height 32
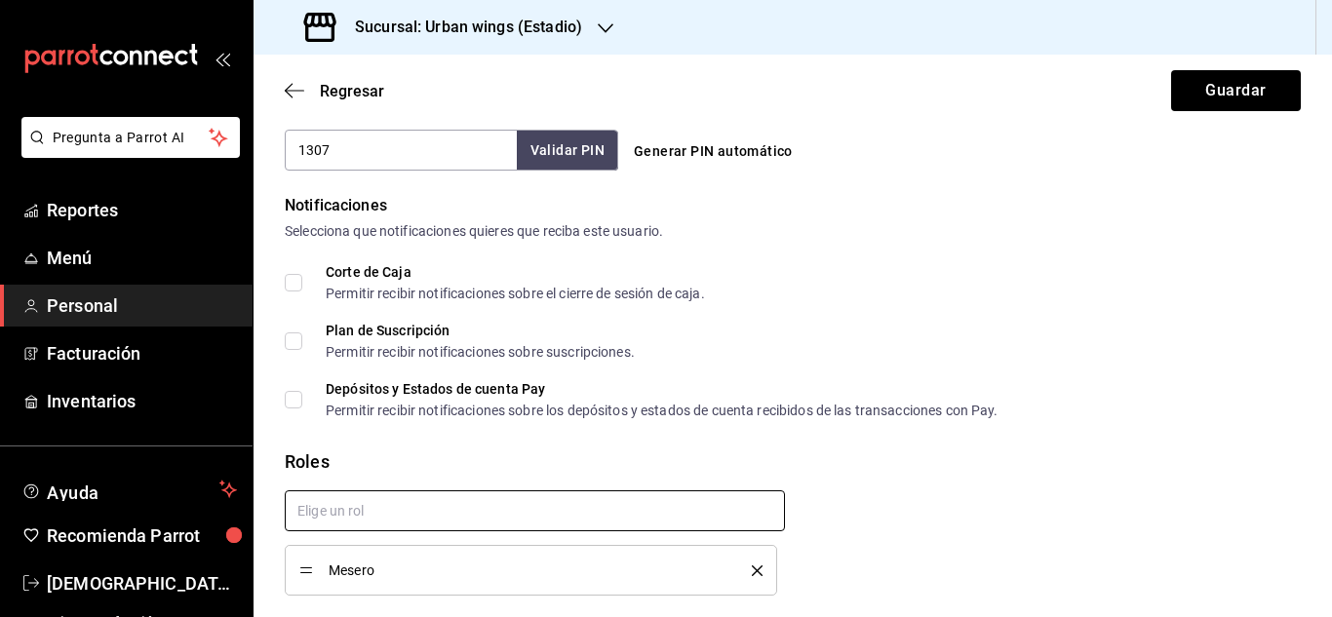
checkbox input "true"
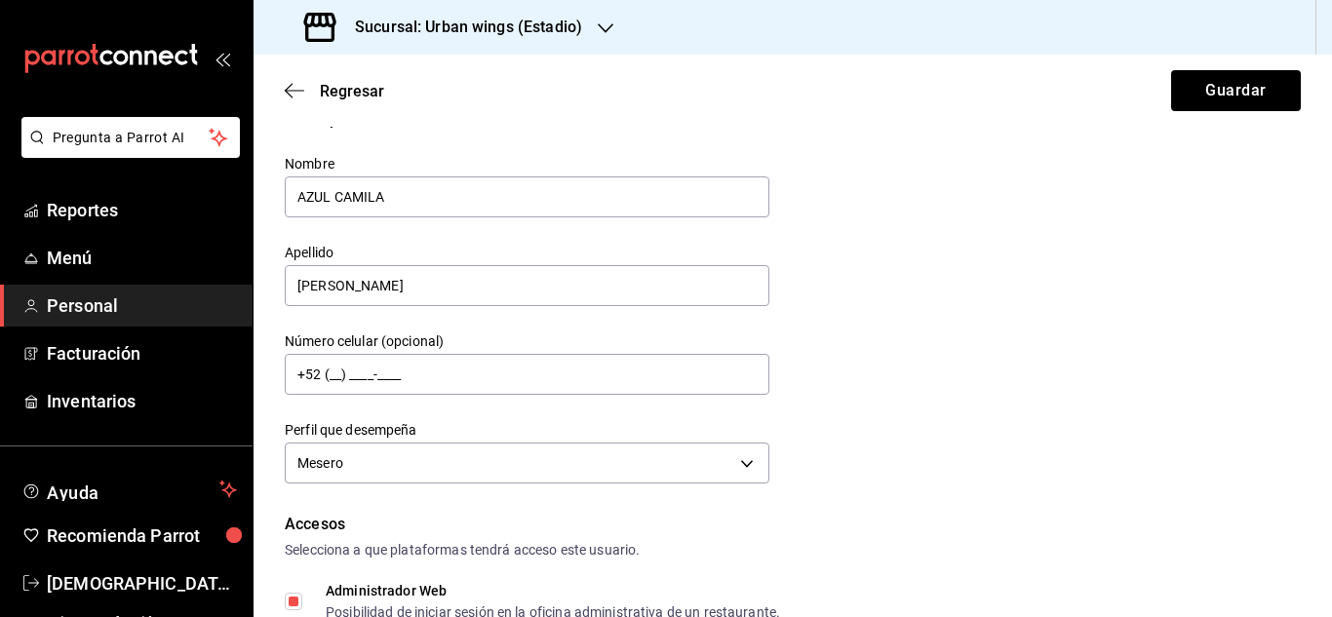
scroll to position [0, 0]
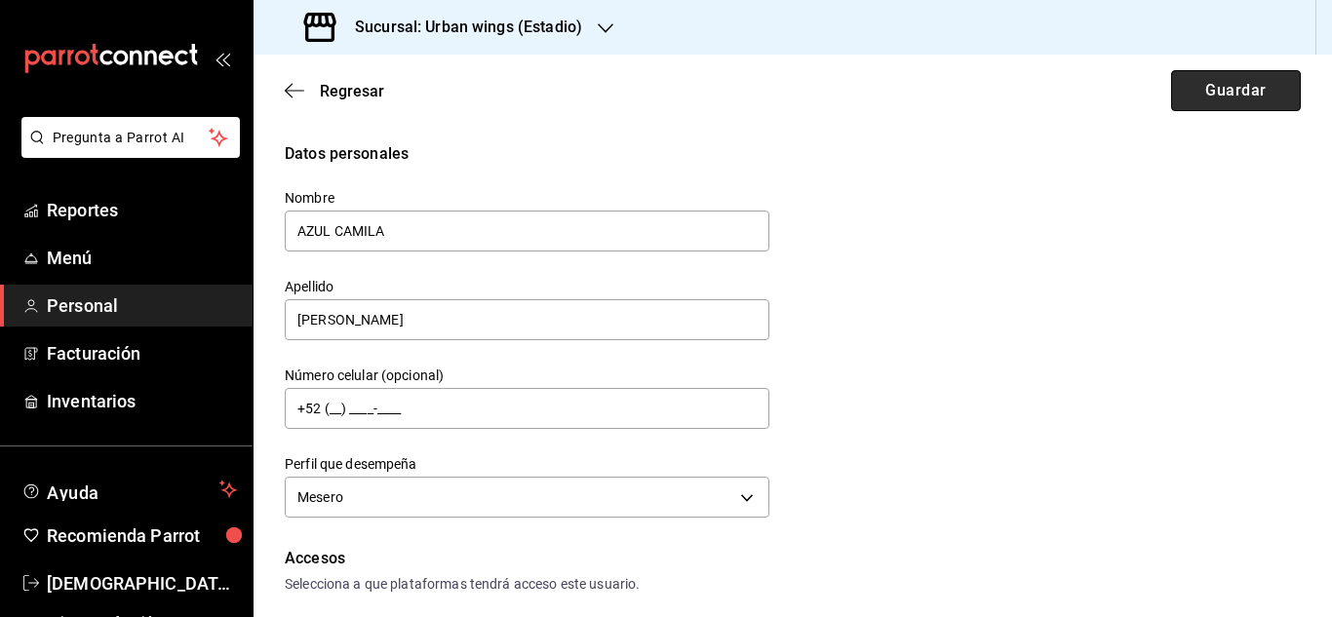
click at [1239, 87] on button "Guardar" at bounding box center [1236, 90] width 130 height 41
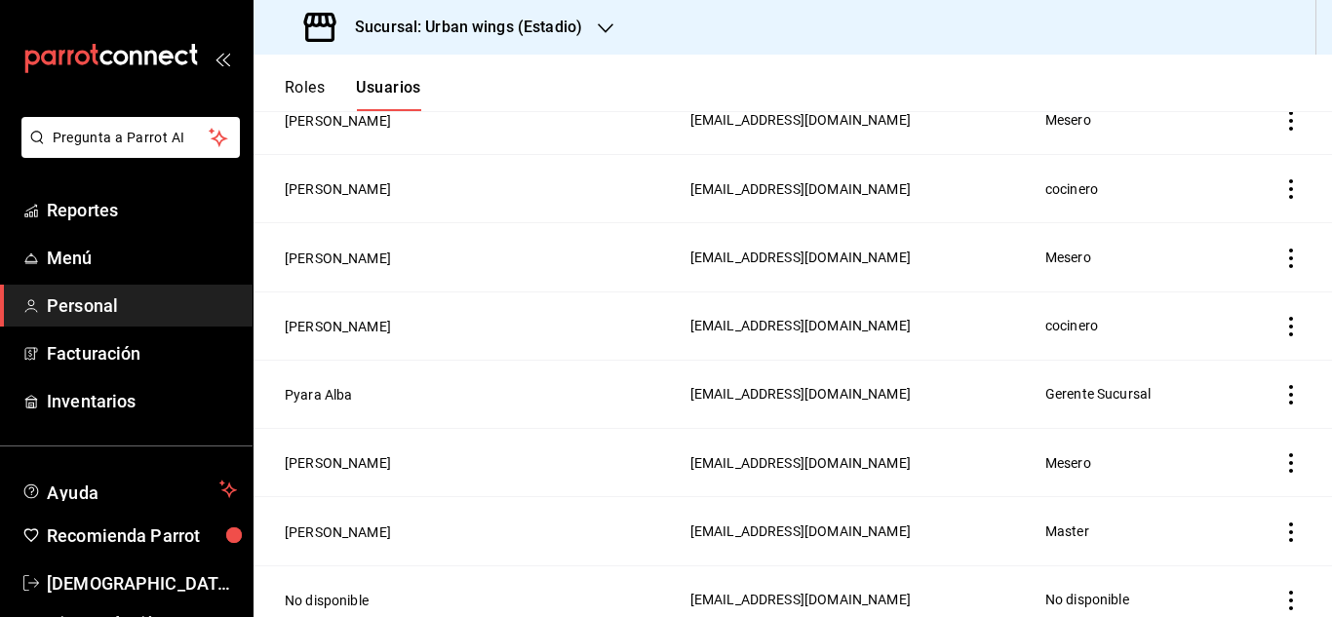
scroll to position [1531, 0]
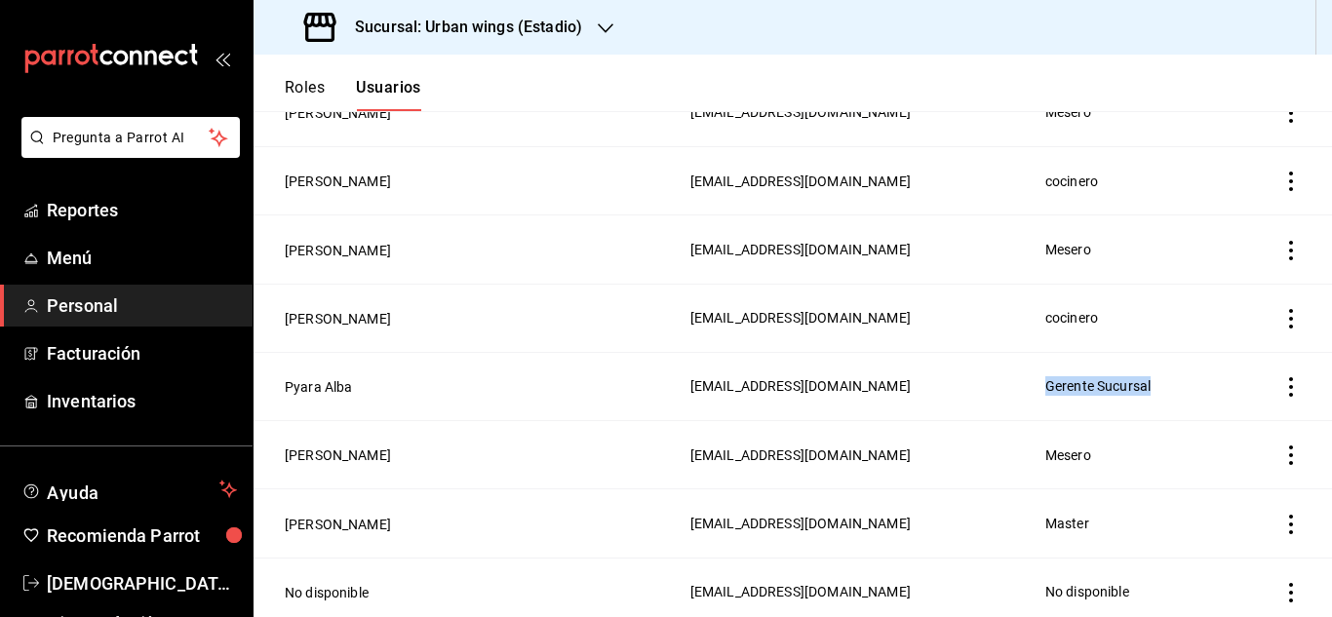
drag, startPoint x: 1056, startPoint y: 369, endPoint x: 1172, endPoint y: 360, distance: 116.4
click at [1172, 360] on td "Gerente Sucursal" at bounding box center [1132, 386] width 196 height 68
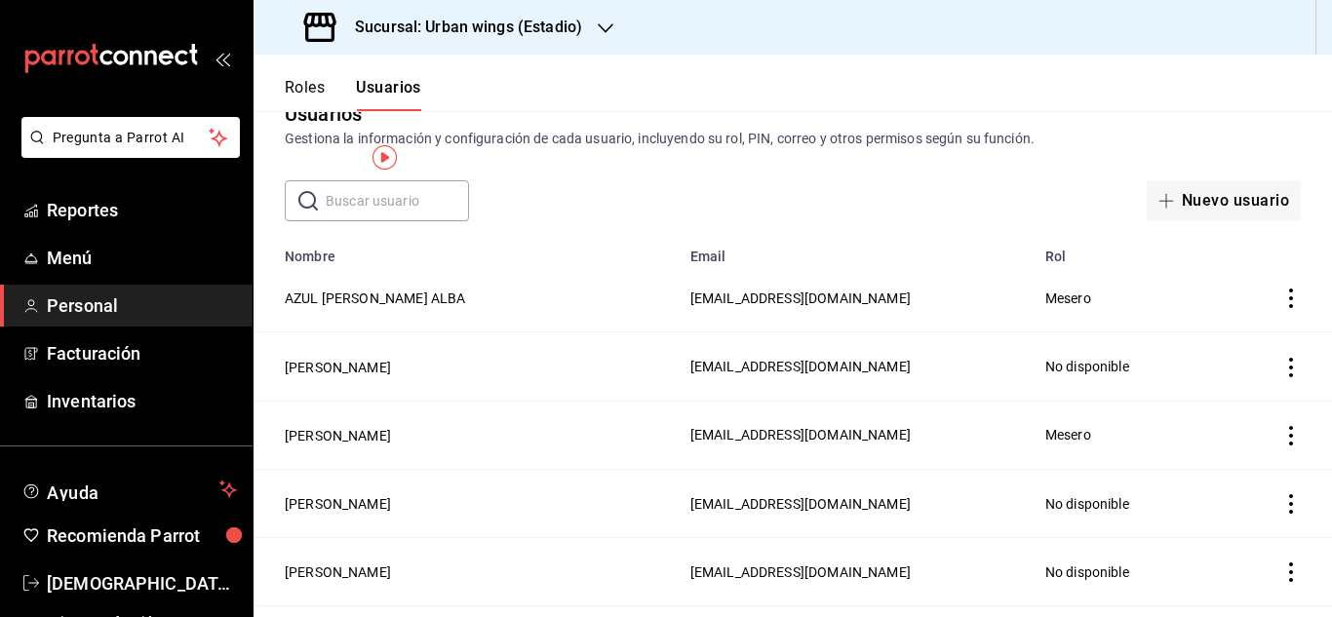
scroll to position [0, 0]
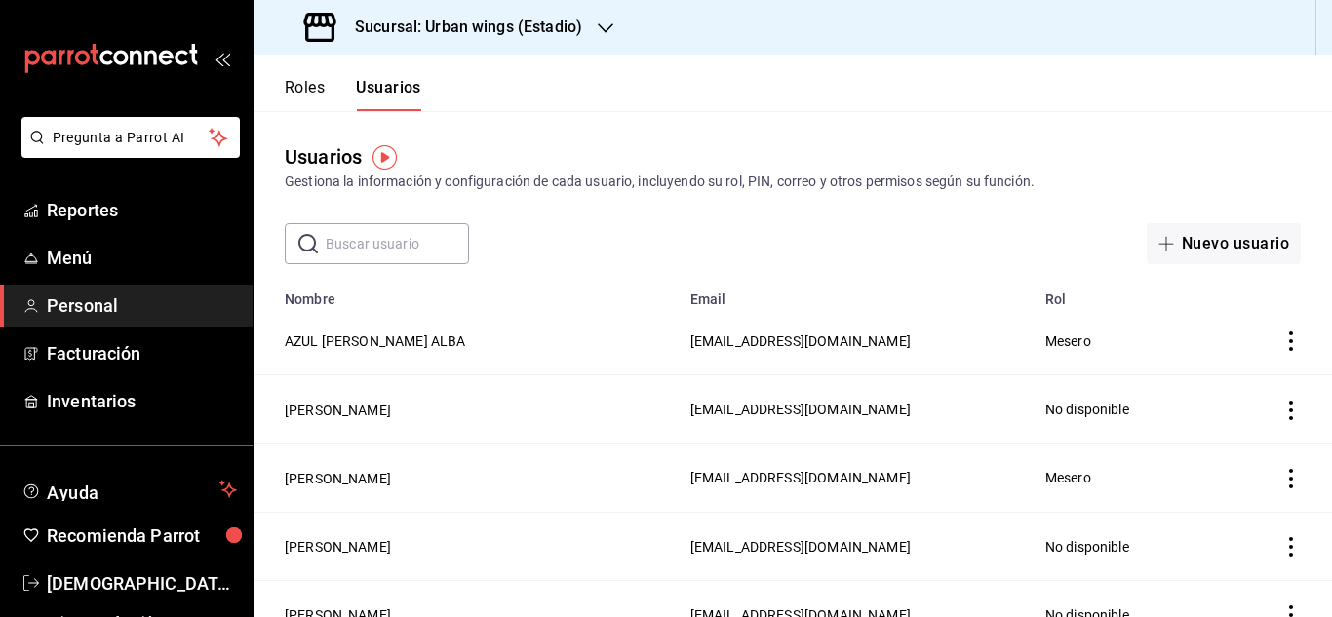
click at [450, 16] on h3 "Sucursal: Urban wings (Estadio)" at bounding box center [460, 27] width 243 height 23
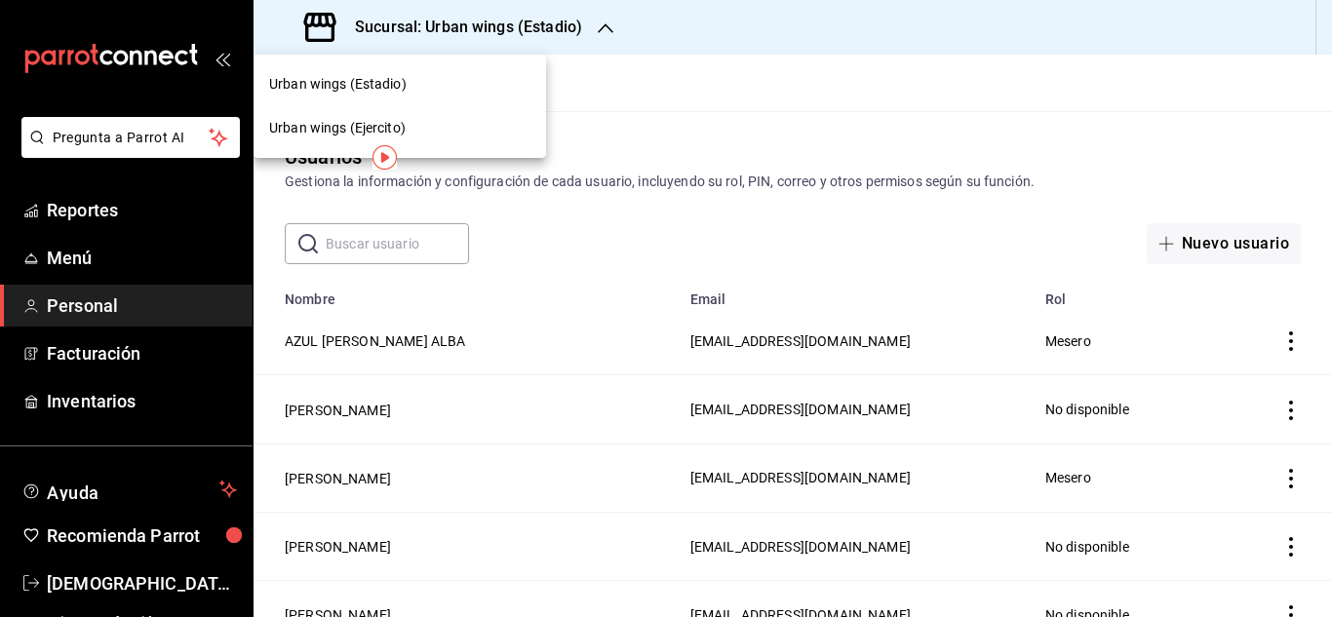
click at [405, 111] on div "Urban wings (Ejercito)" at bounding box center [400, 128] width 293 height 44
